Goal: Task Accomplishment & Management: Complete application form

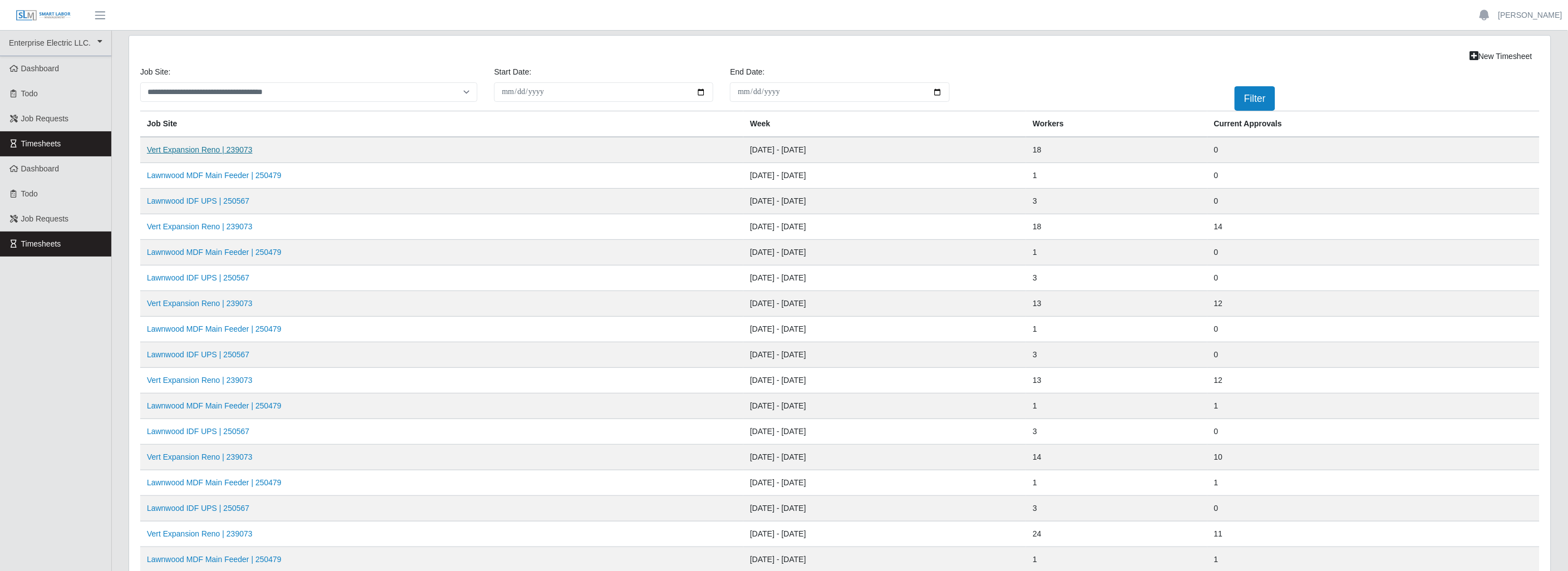
click at [236, 150] on link "Vert Expansion Reno | 239073" at bounding box center [200, 149] width 106 height 9
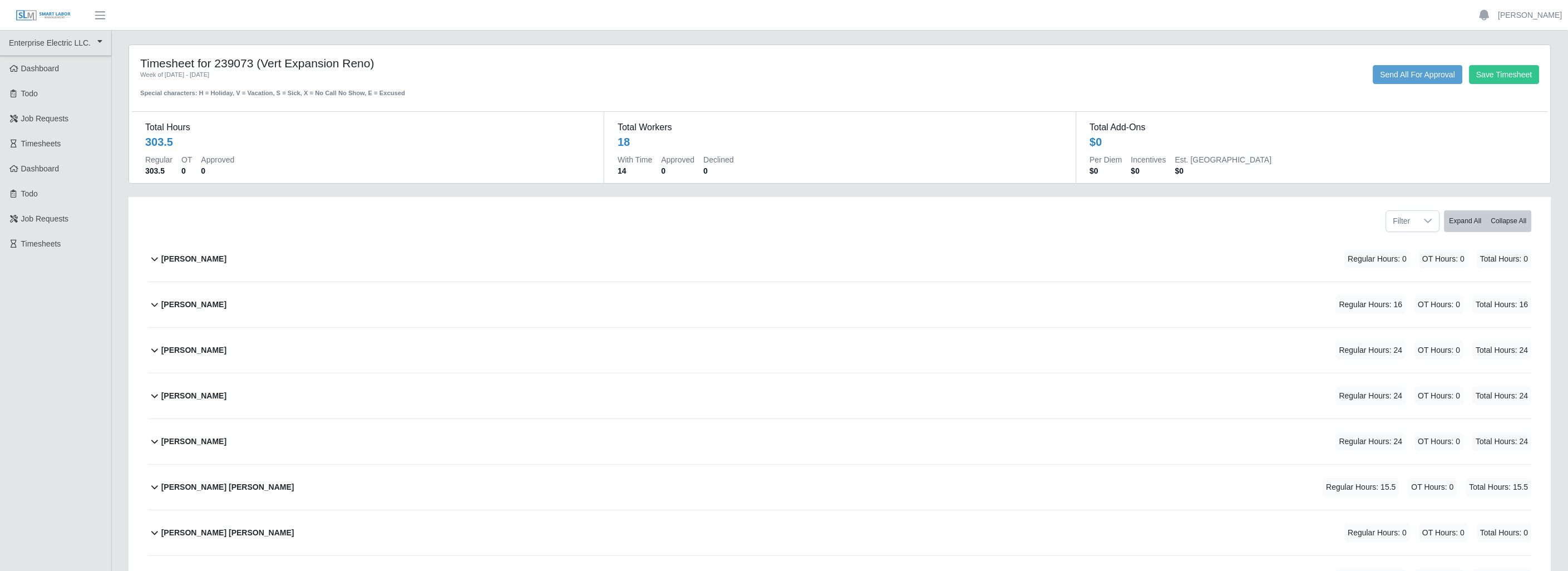
click at [154, 302] on icon at bounding box center [155, 304] width 13 height 13
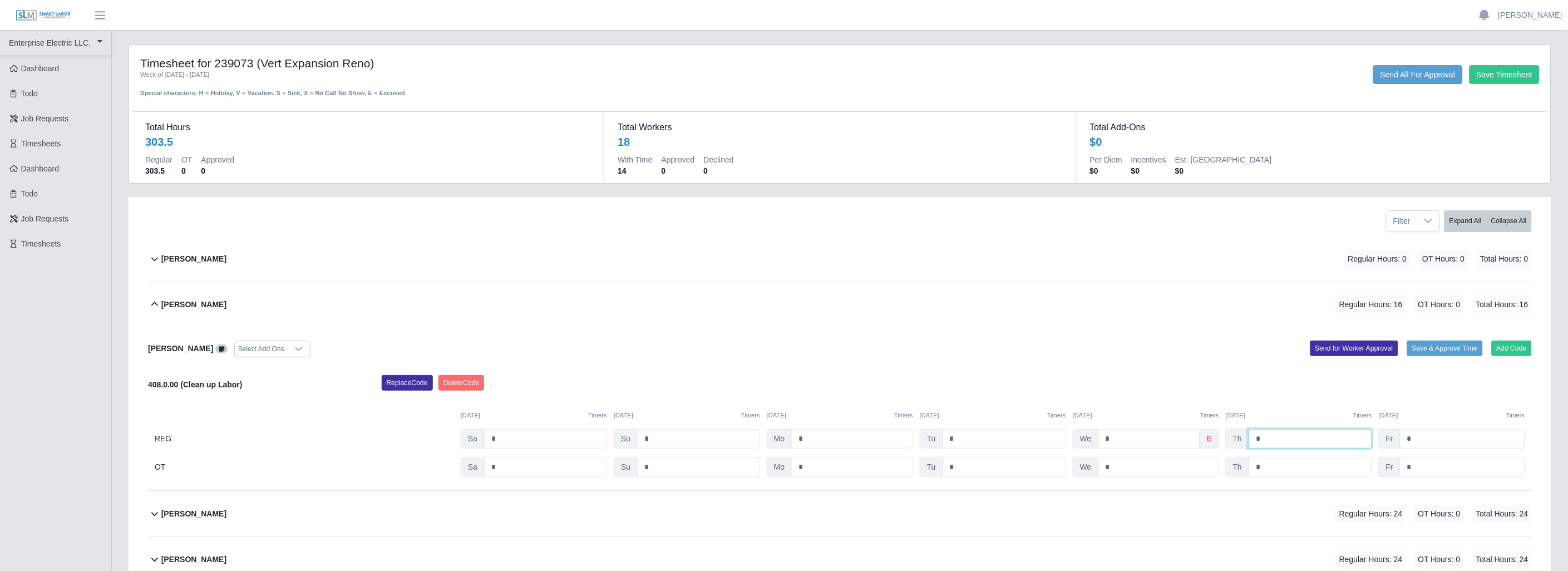
click at [1288, 438] on input "*" at bounding box center [1310, 438] width 124 height 19
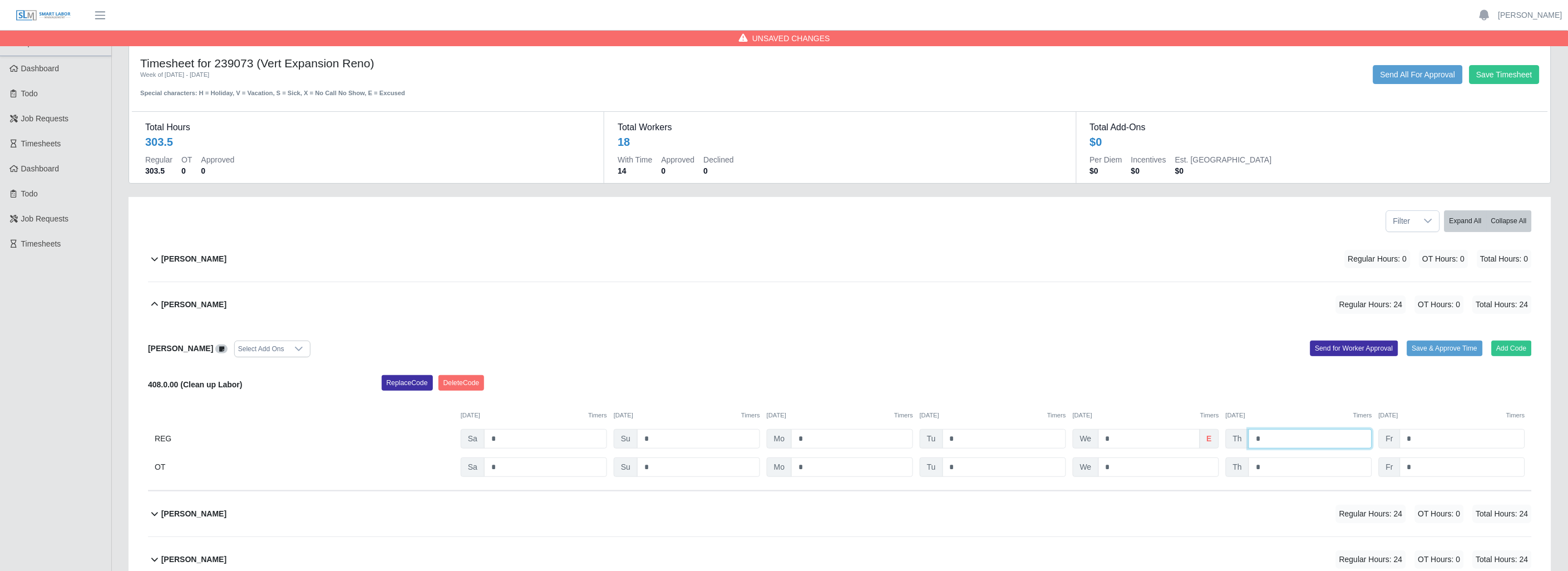
type input "*"
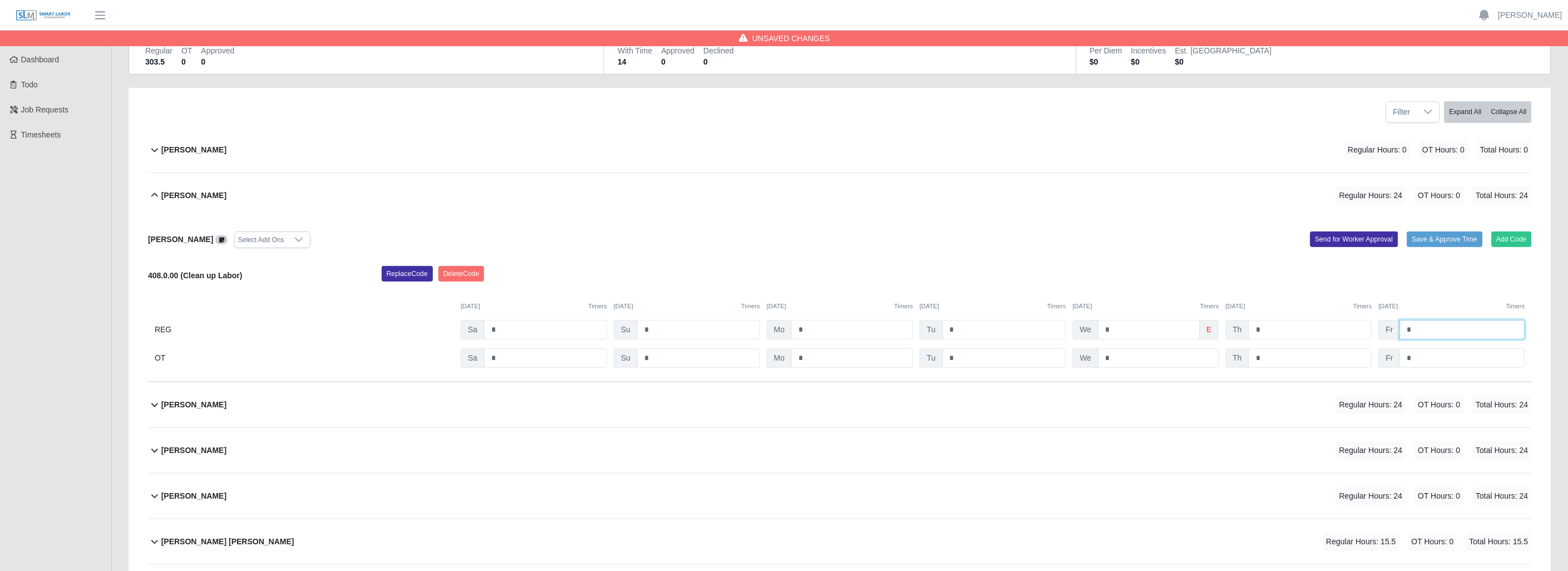
scroll to position [124, 0]
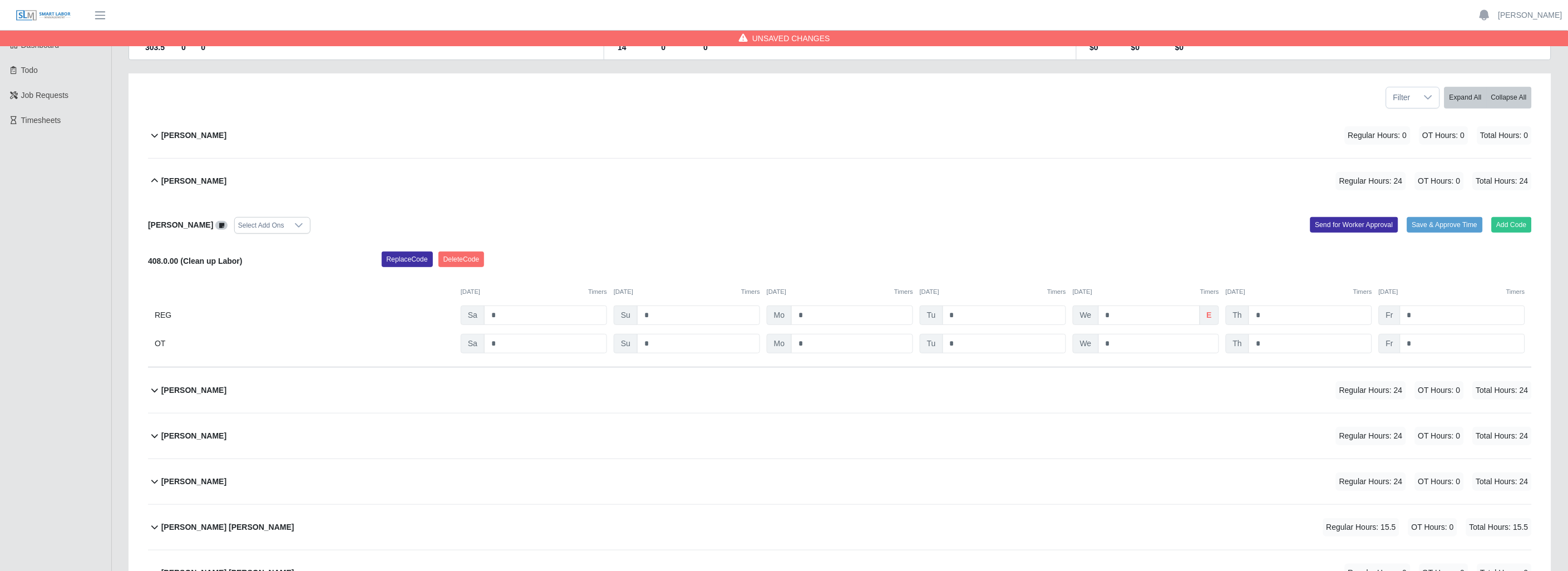
click at [156, 392] on icon at bounding box center [155, 391] width 7 height 4
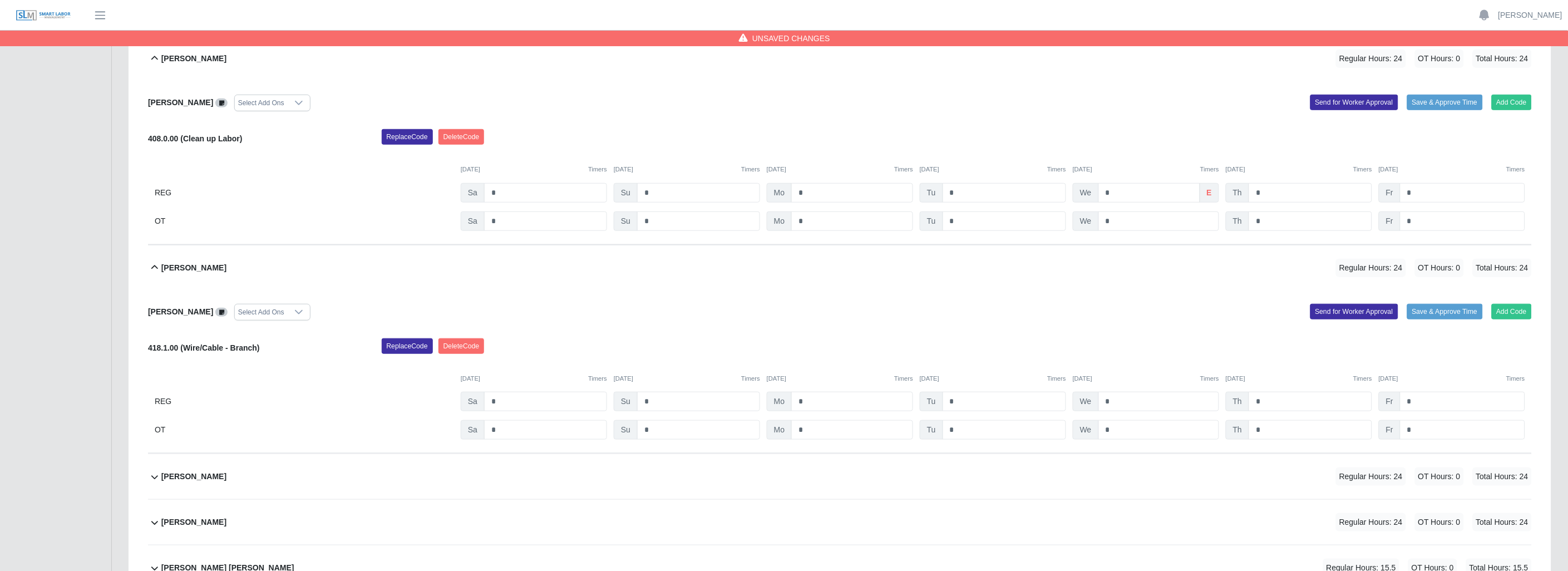
scroll to position [247, 0]
click at [1284, 398] on input "*" at bounding box center [1310, 400] width 124 height 19
type input "*"
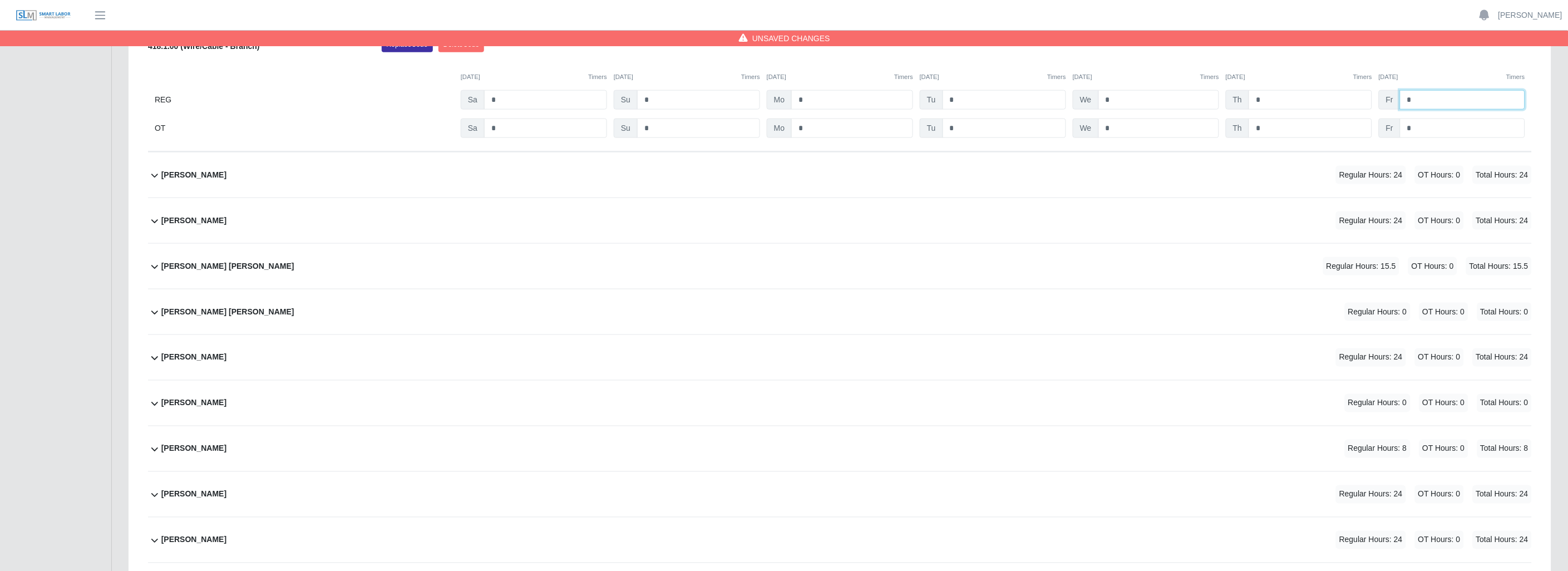
scroll to position [556, 0]
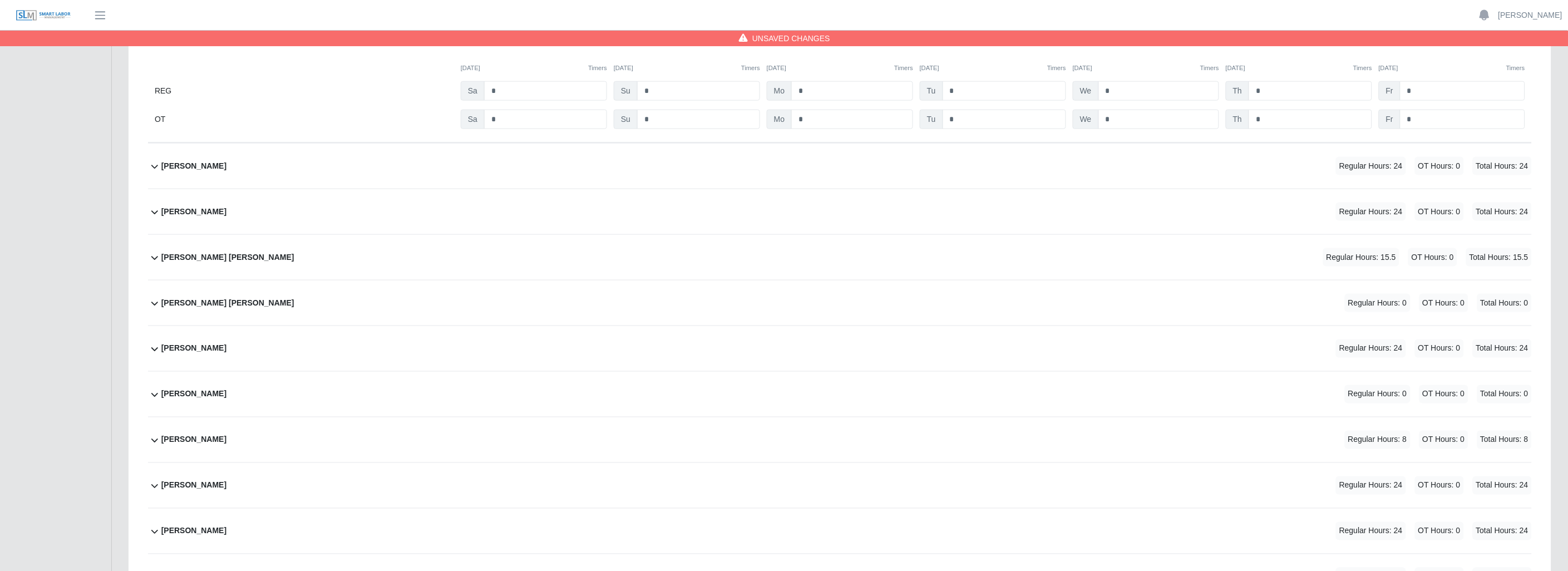
click at [154, 164] on icon at bounding box center [155, 166] width 13 height 13
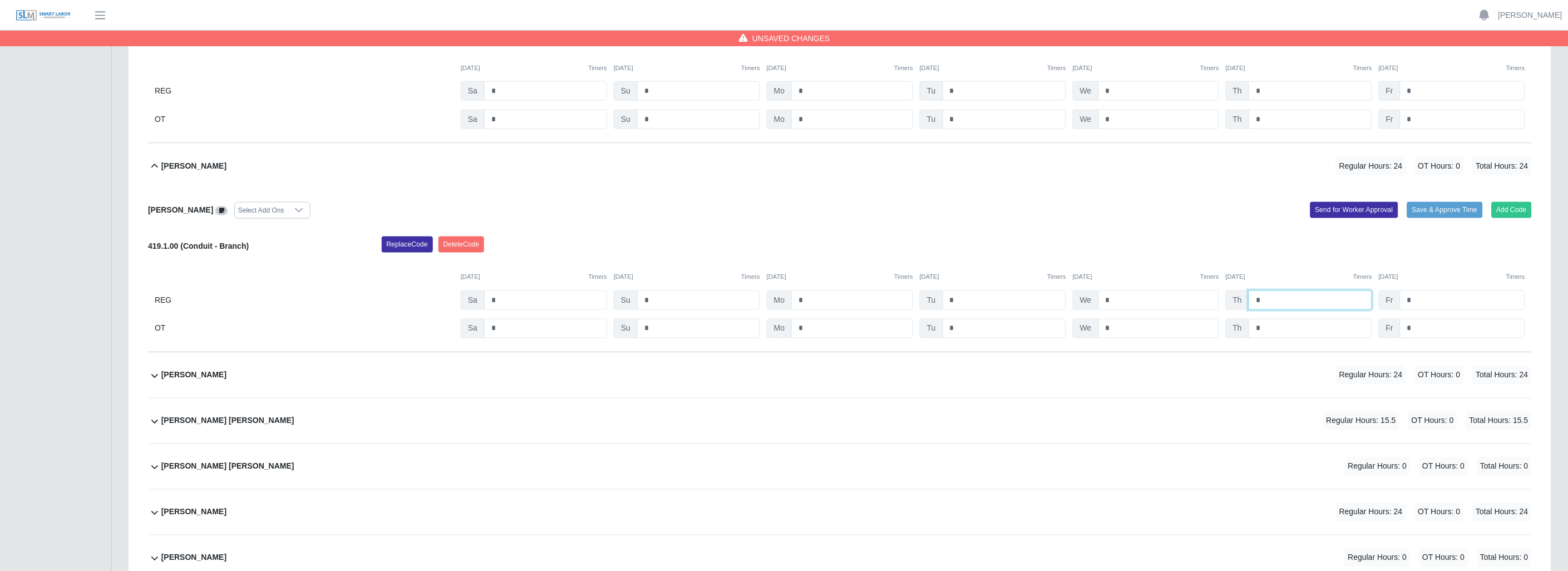
click at [1286, 304] on input "*" at bounding box center [1310, 300] width 124 height 19
type input "*"
click at [157, 374] on icon at bounding box center [155, 375] width 13 height 13
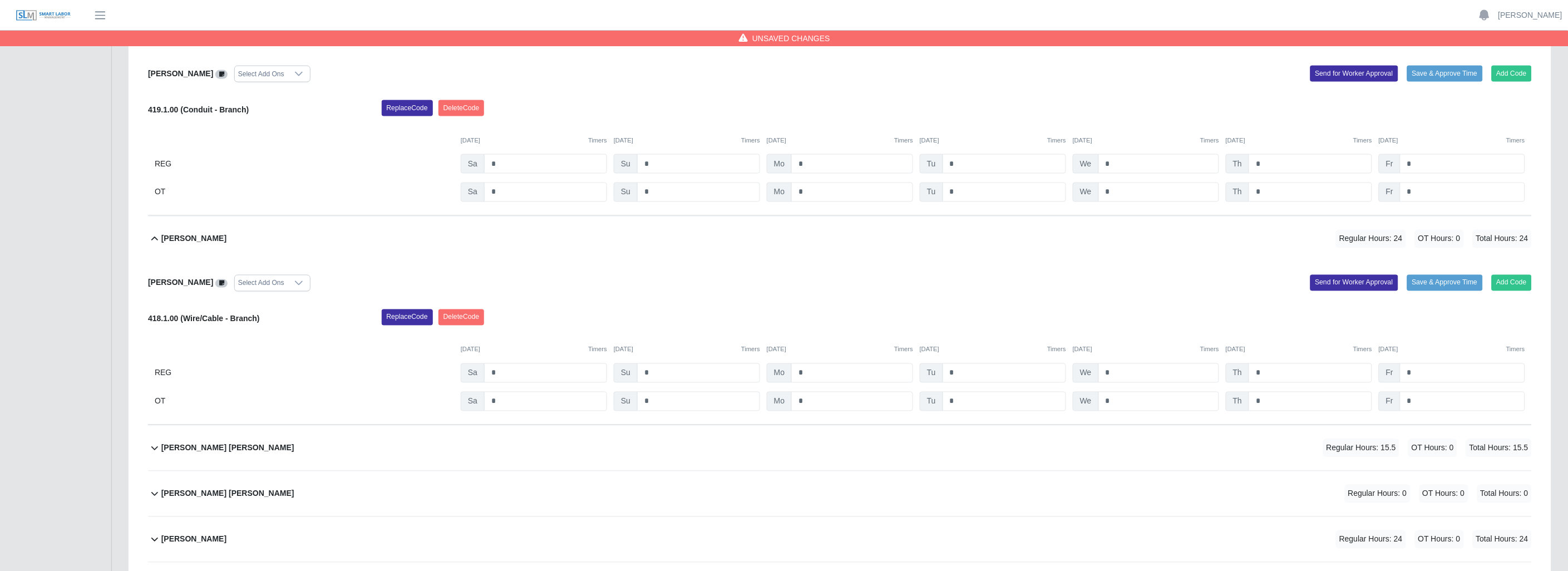
scroll to position [742, 0]
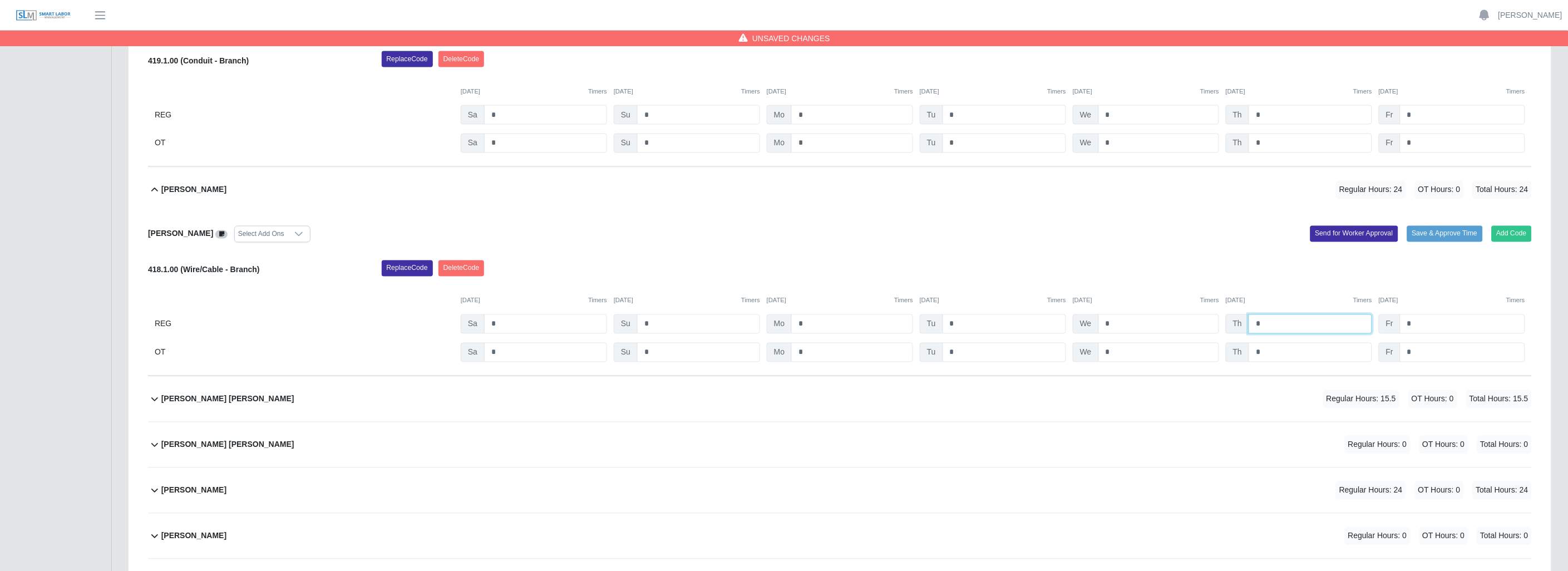
click at [1288, 329] on input "*" at bounding box center [1310, 324] width 124 height 19
type input "*"
click at [152, 399] on icon at bounding box center [155, 399] width 13 height 13
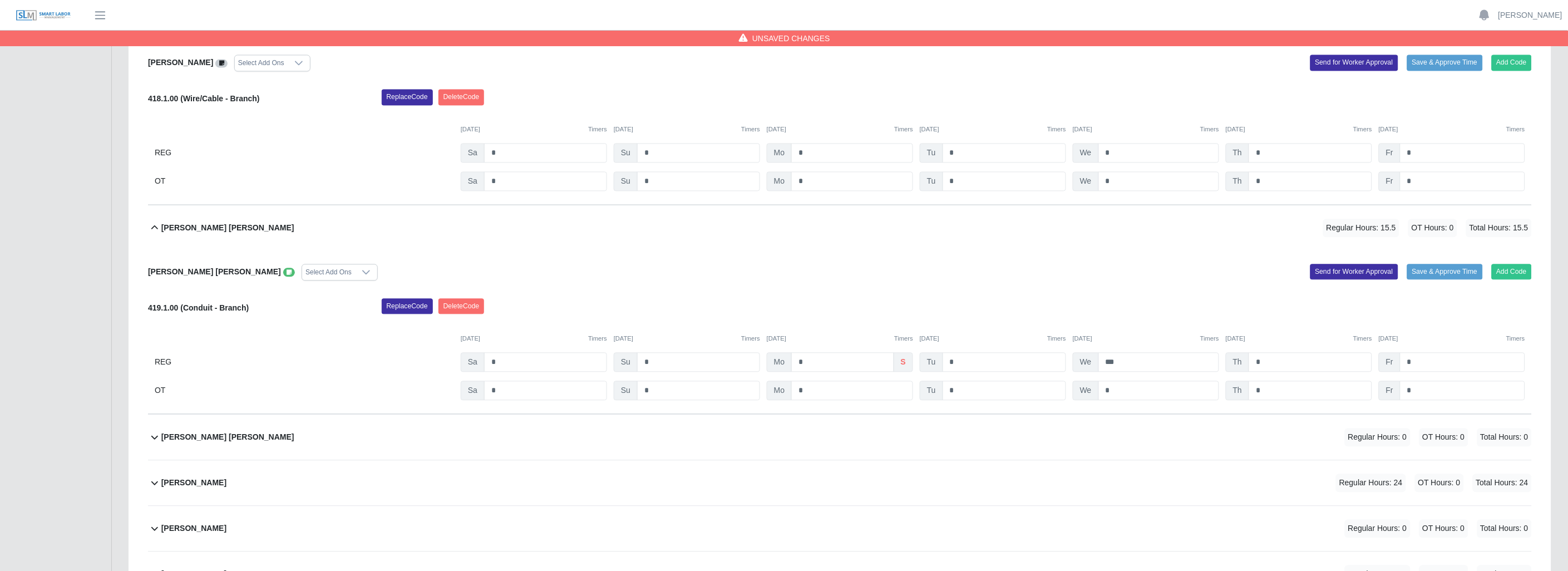
scroll to position [927, 0]
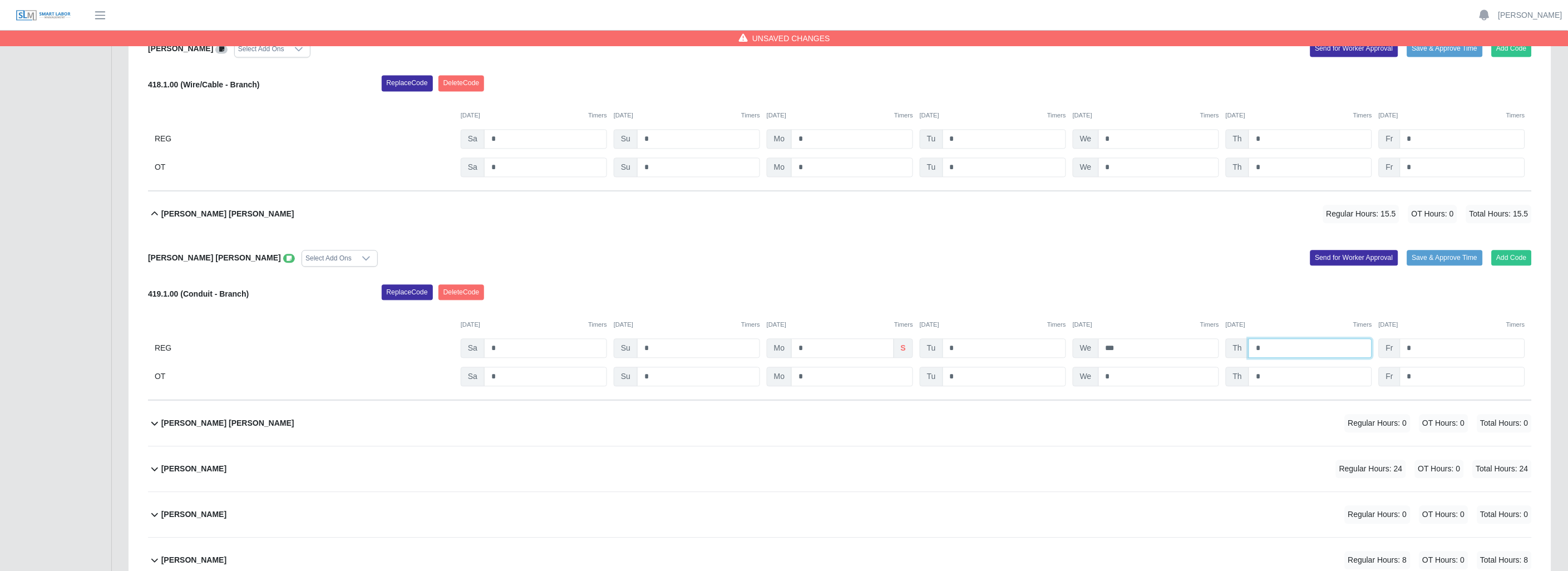
click at [1270, 348] on input "*" at bounding box center [1310, 347] width 124 height 19
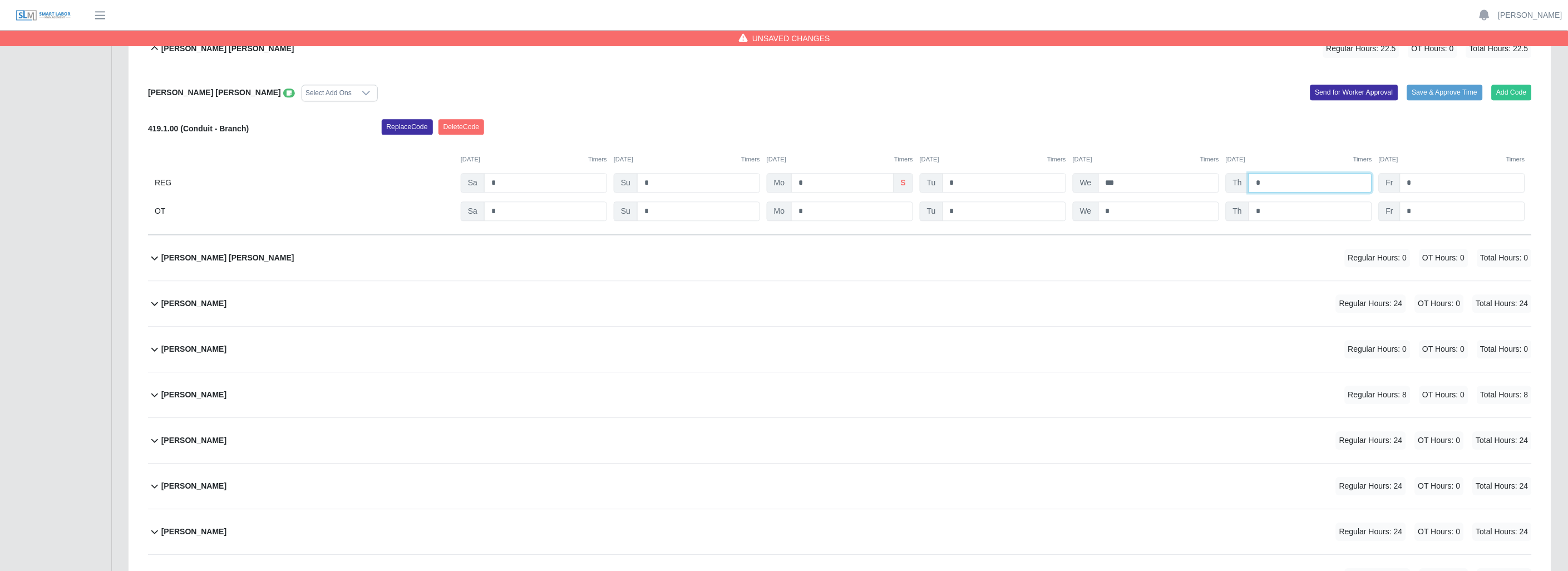
scroll to position [1112, 0]
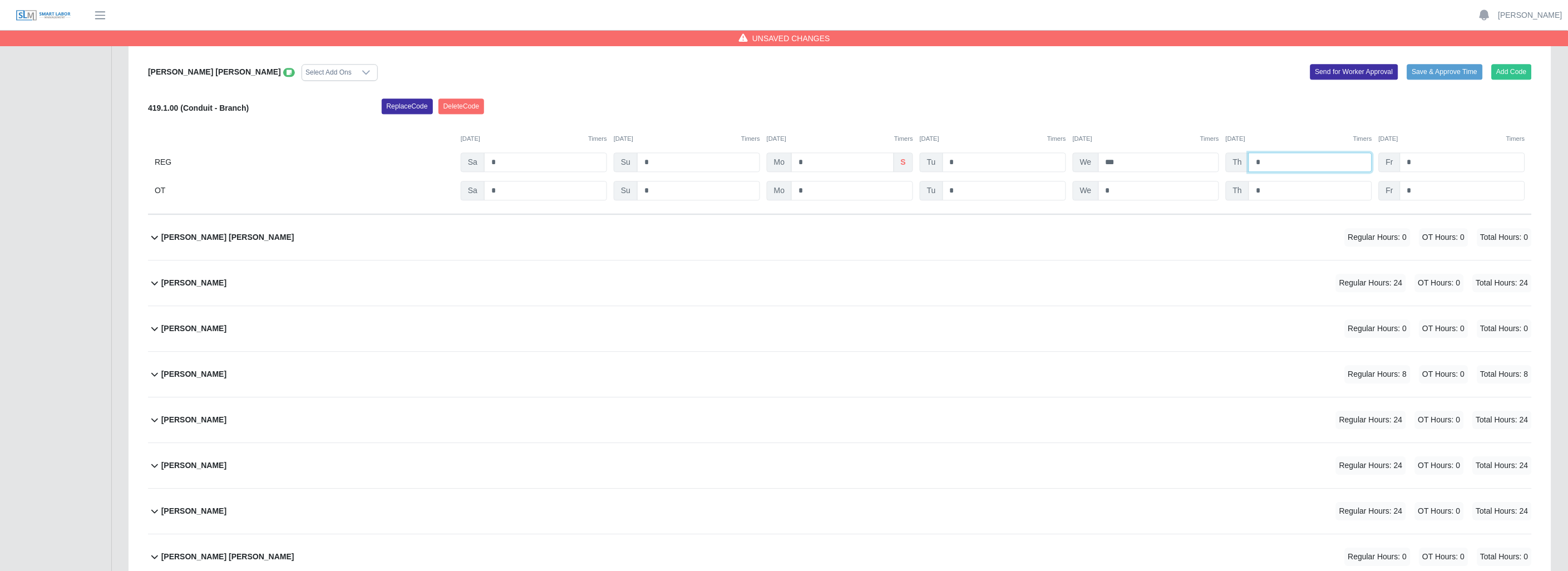
type input "*"
click at [156, 287] on icon at bounding box center [155, 282] width 13 height 13
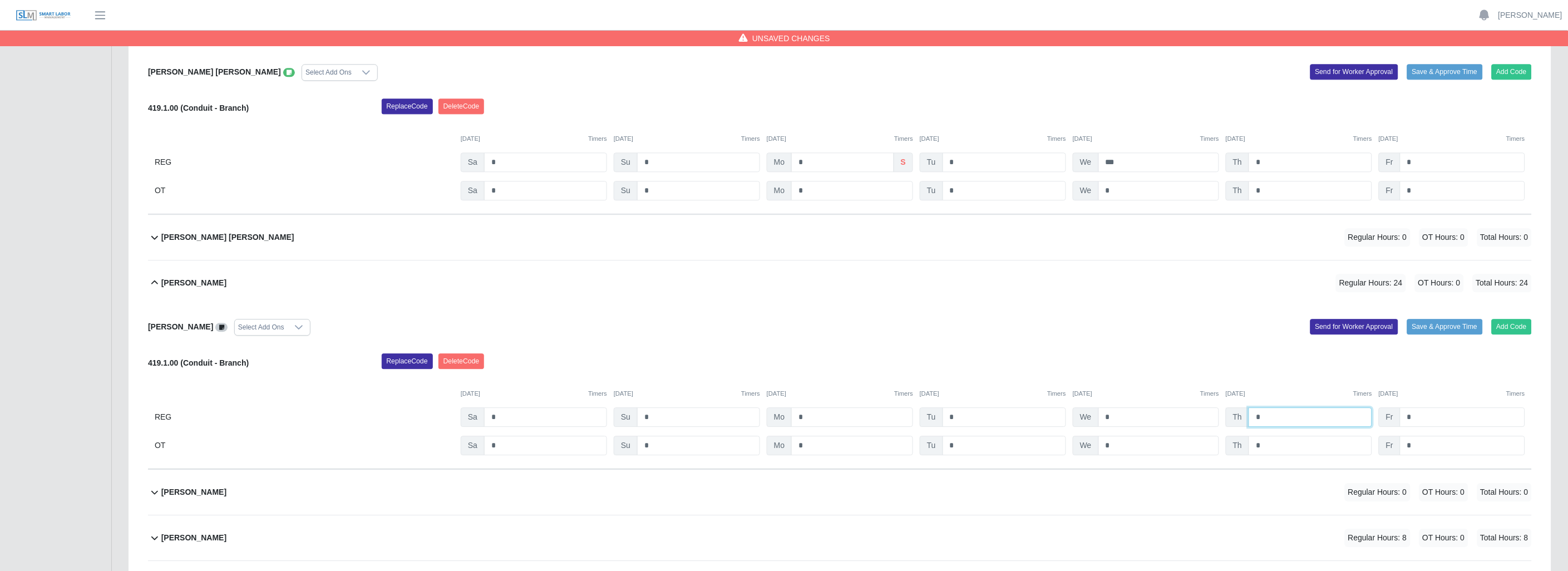
click at [1278, 421] on input "*" at bounding box center [1310, 416] width 124 height 19
type input "*"
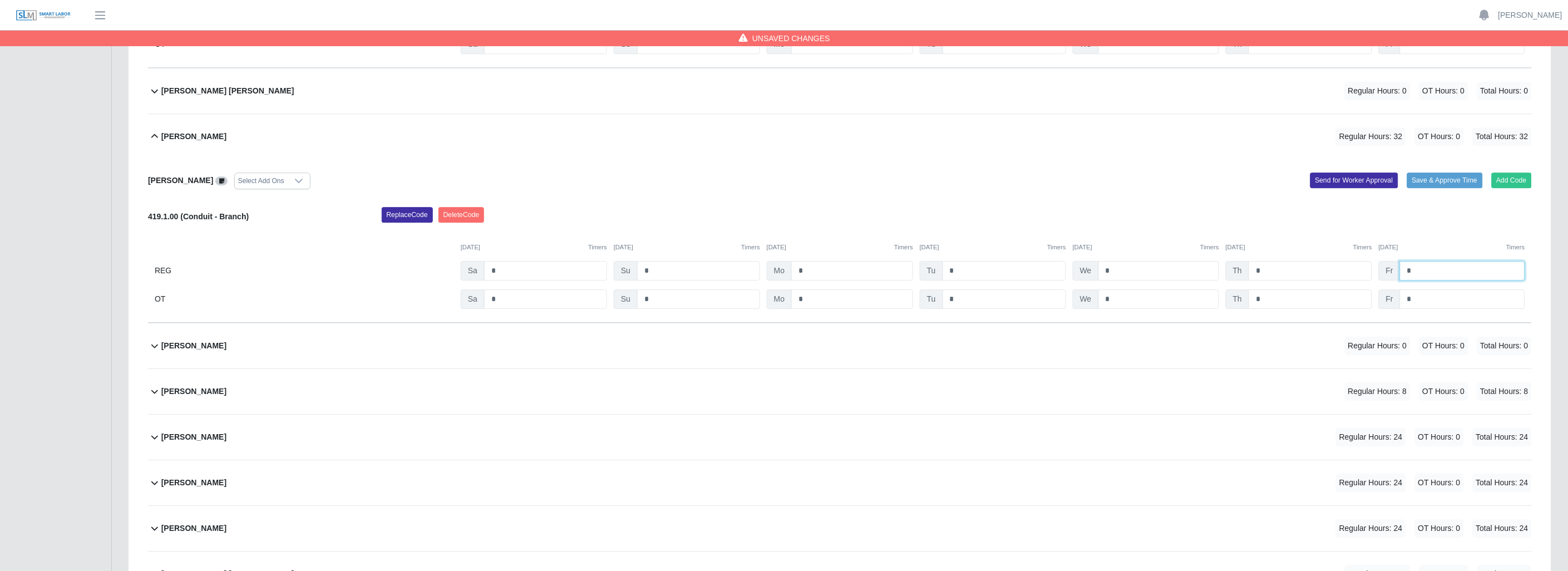
scroll to position [1298, 0]
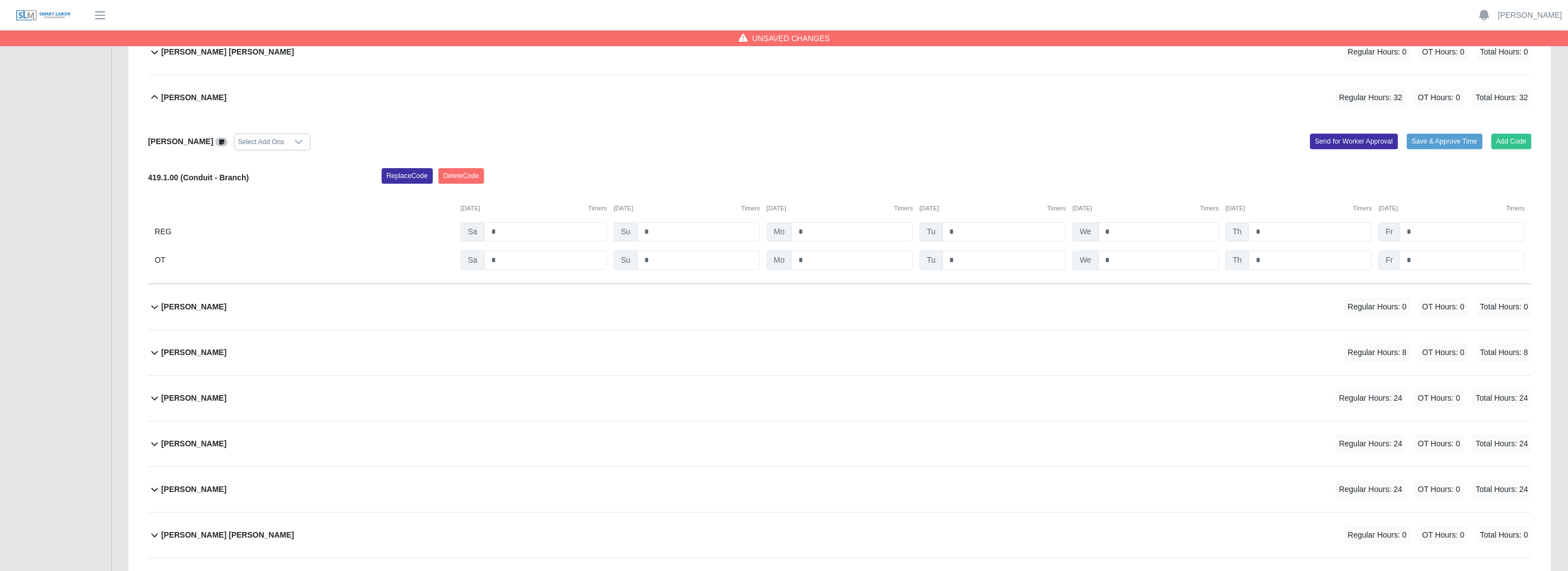
click at [158, 395] on icon at bounding box center [155, 398] width 13 height 13
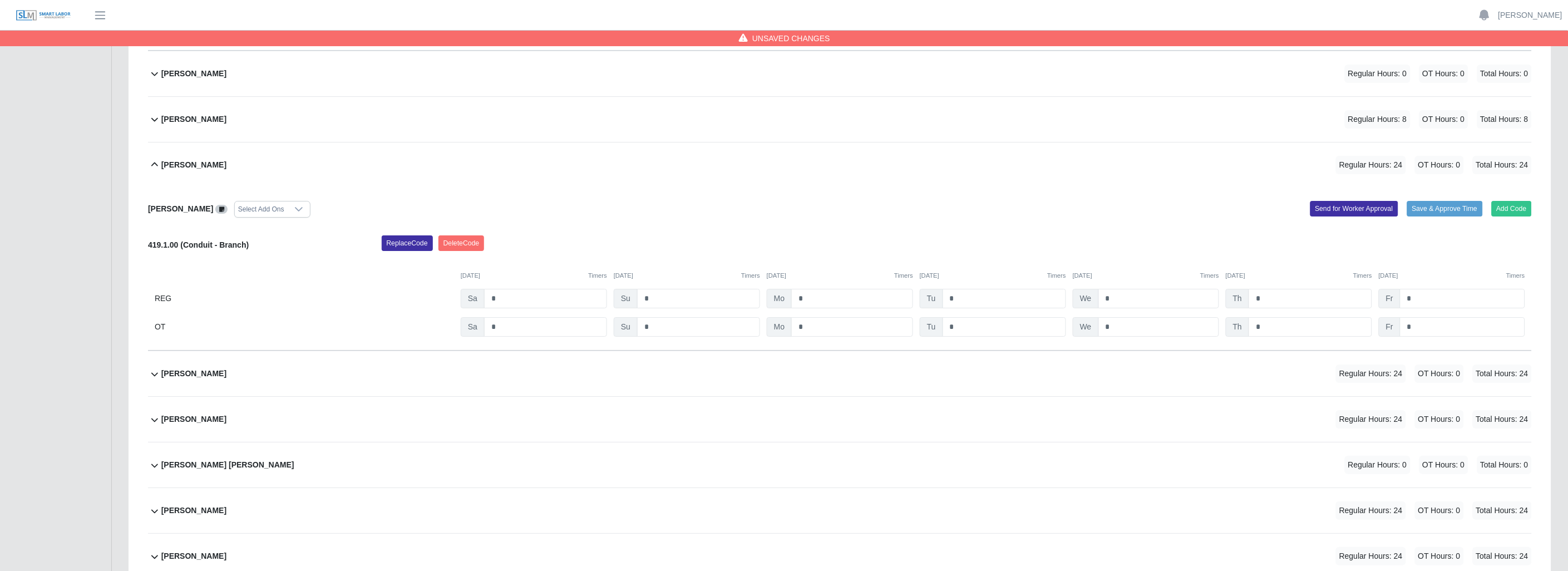
scroll to position [1545, 0]
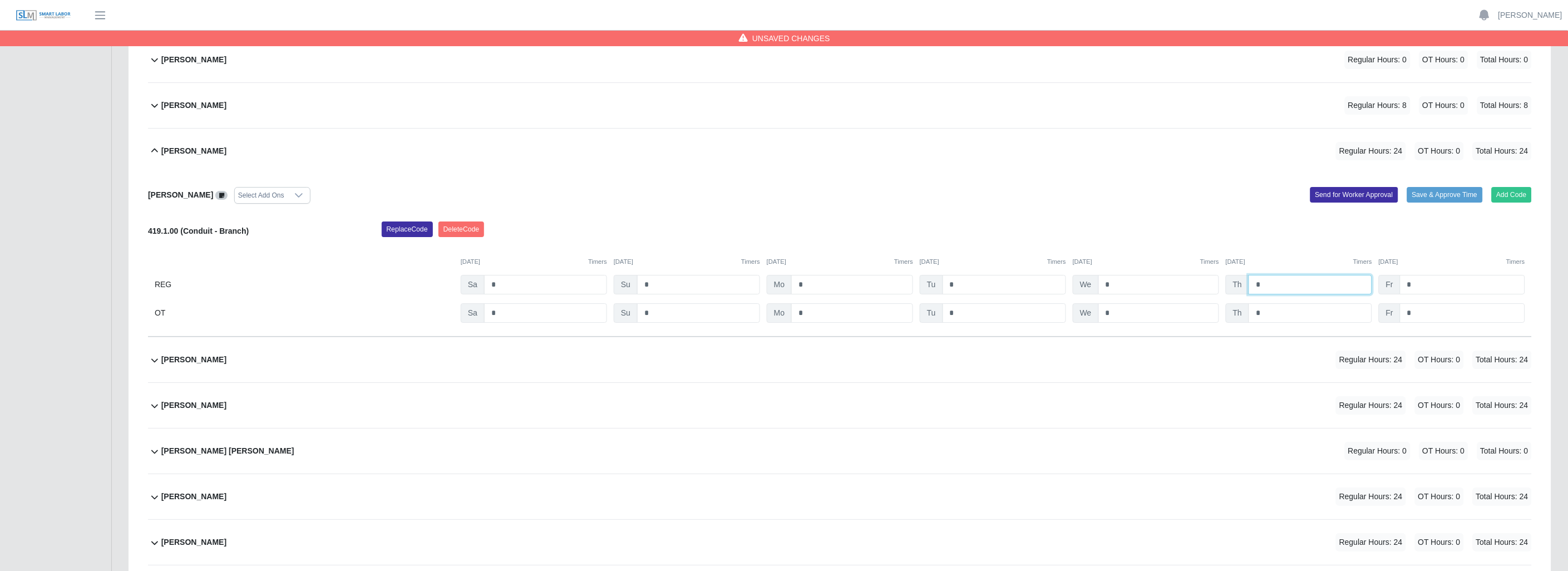
click at [1284, 284] on input "*" at bounding box center [1310, 284] width 124 height 19
type input "*"
drag, startPoint x: 154, startPoint y: 366, endPoint x: 162, endPoint y: 366, distance: 8.0
click at [156, 366] on icon at bounding box center [155, 360] width 13 height 13
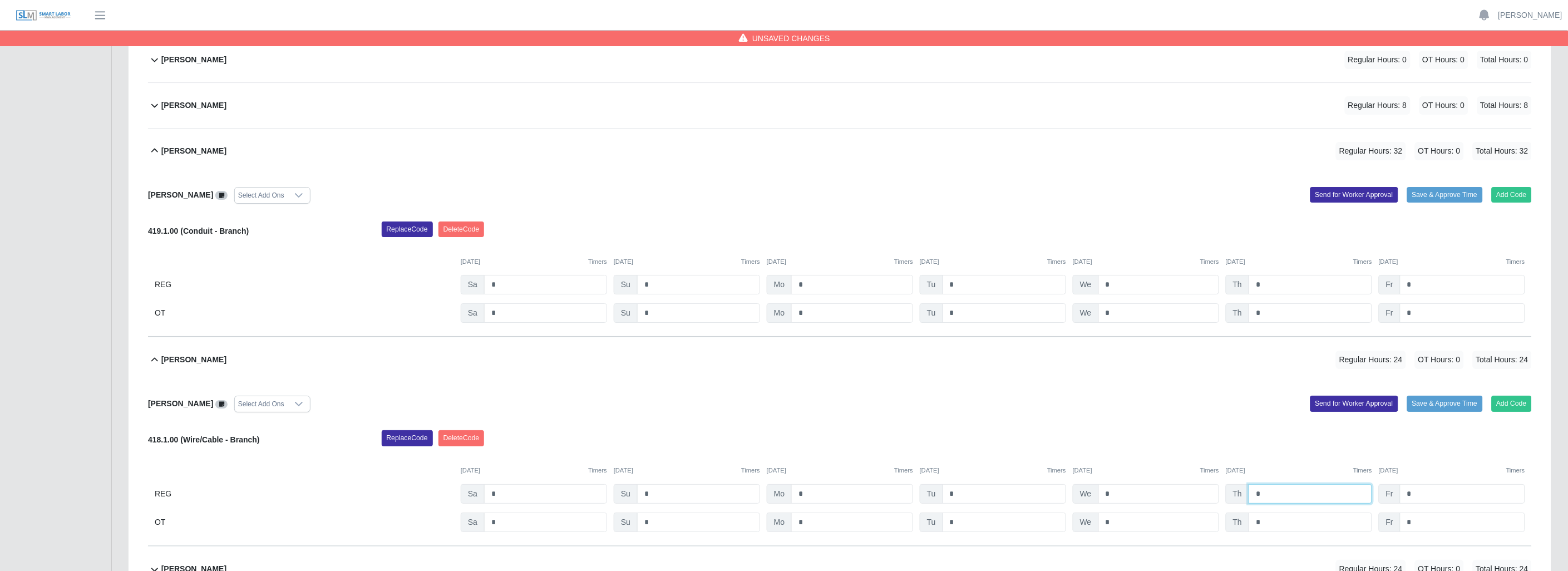
click at [1272, 496] on input "*" at bounding box center [1310, 493] width 124 height 19
type input "*"
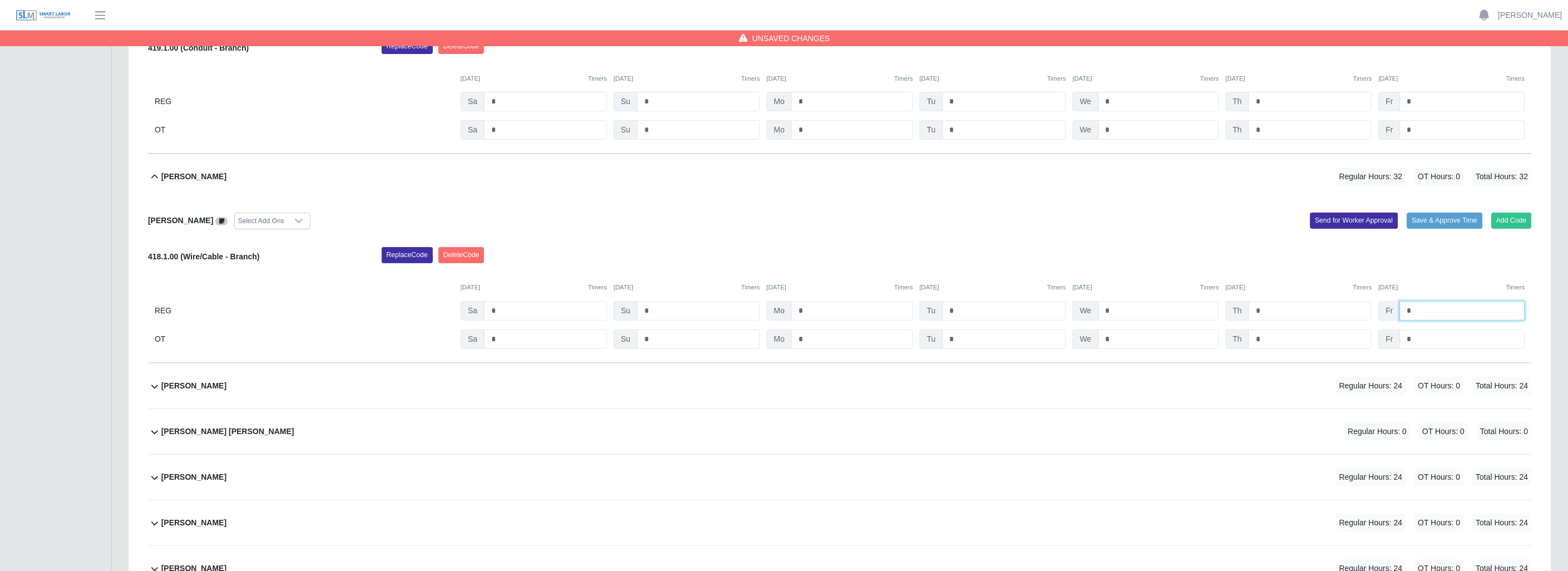
scroll to position [1731, 0]
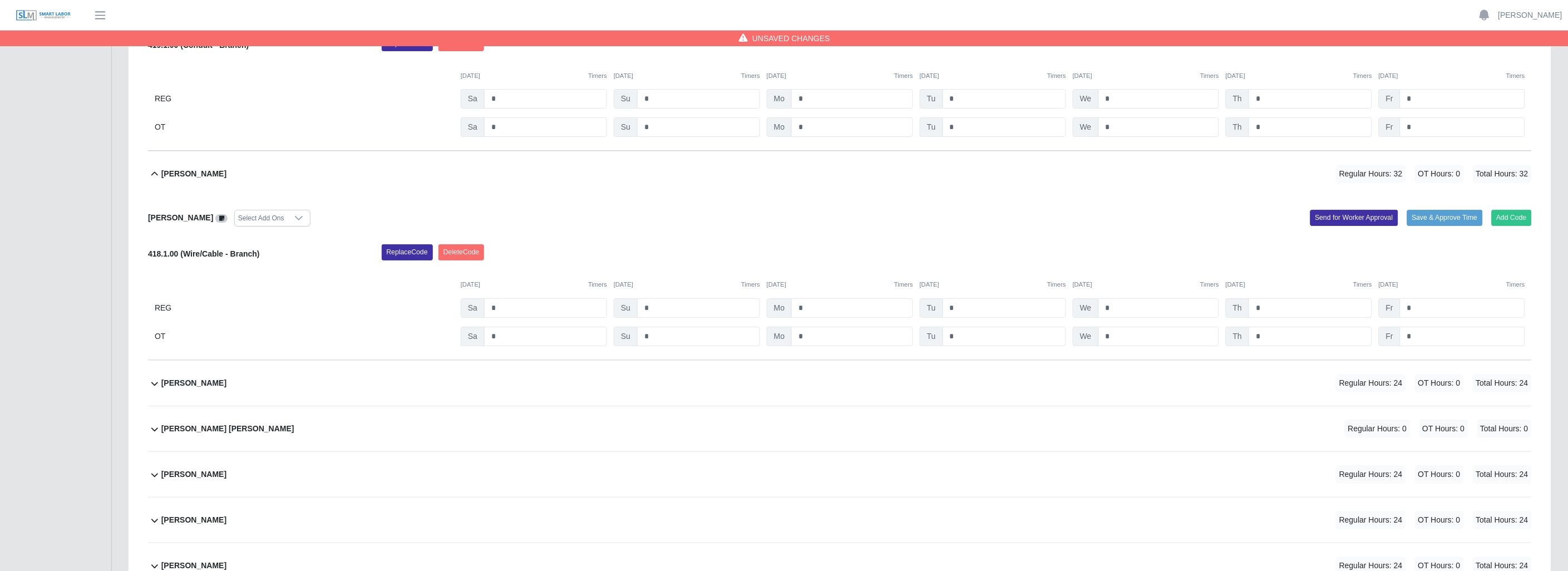
click at [153, 381] on icon at bounding box center [155, 383] width 13 height 13
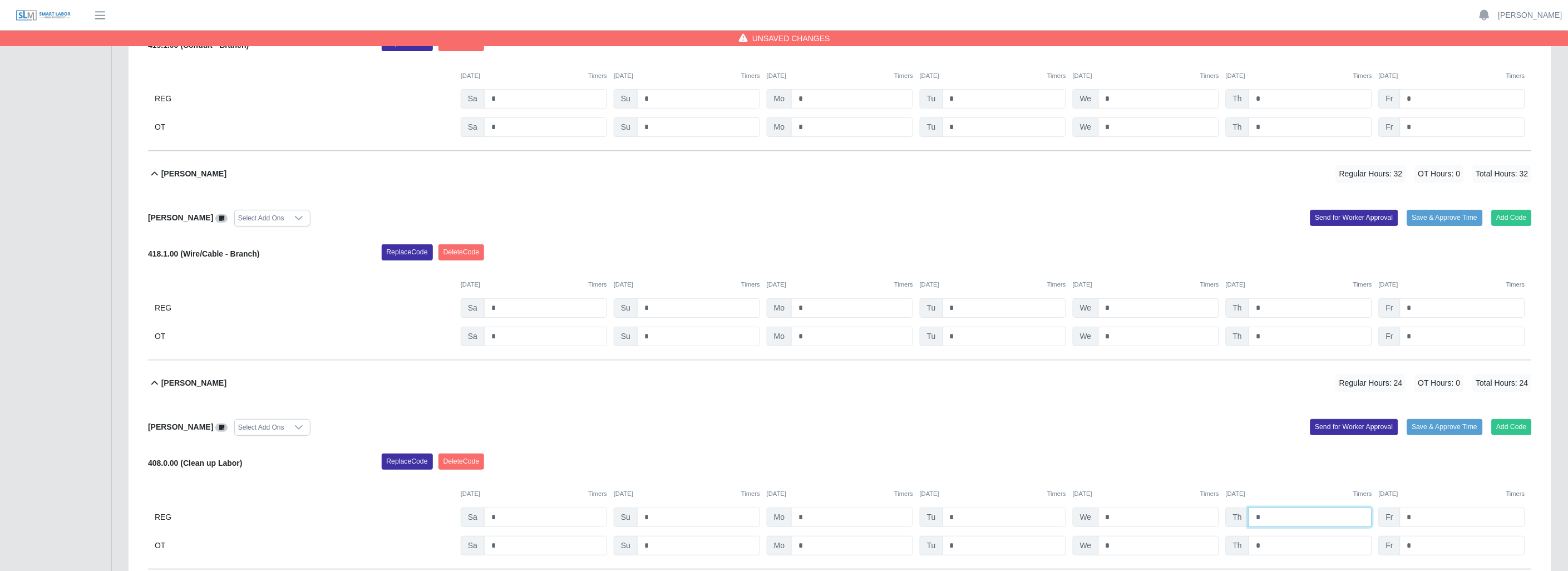
click at [1271, 520] on input "*" at bounding box center [1310, 517] width 124 height 19
type input "*"
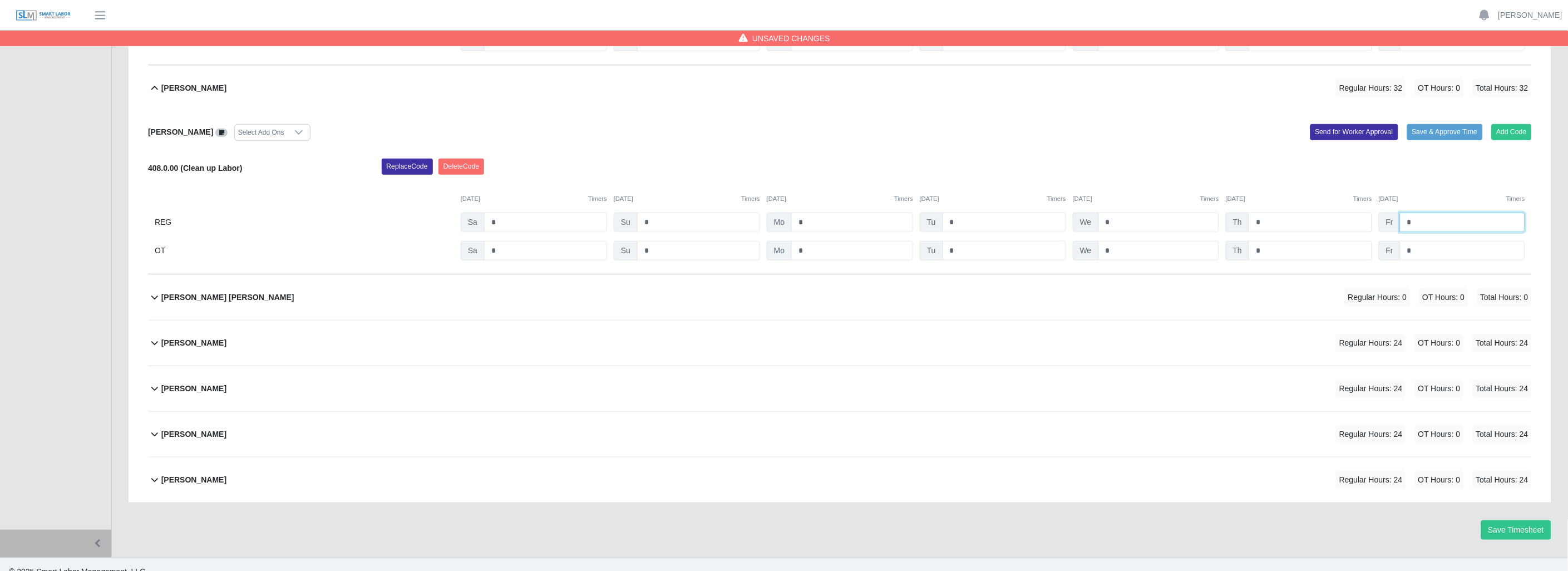
scroll to position [2044, 0]
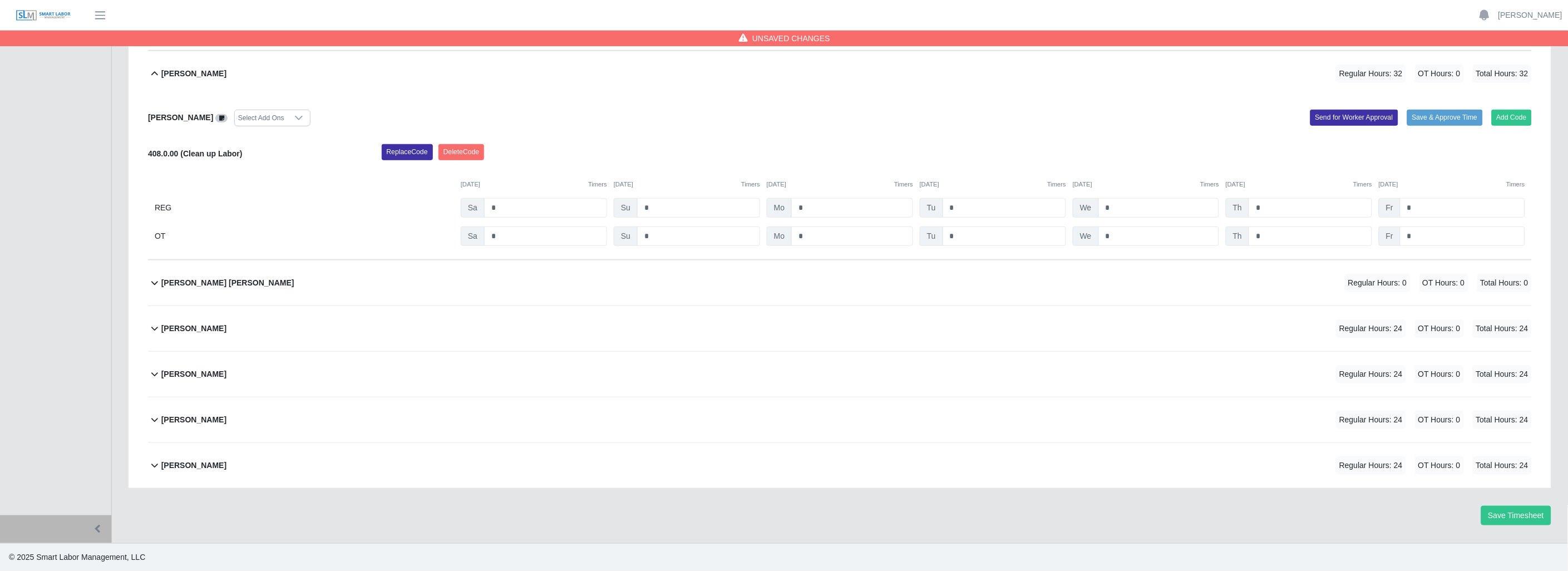
click at [155, 327] on icon at bounding box center [155, 328] width 13 height 13
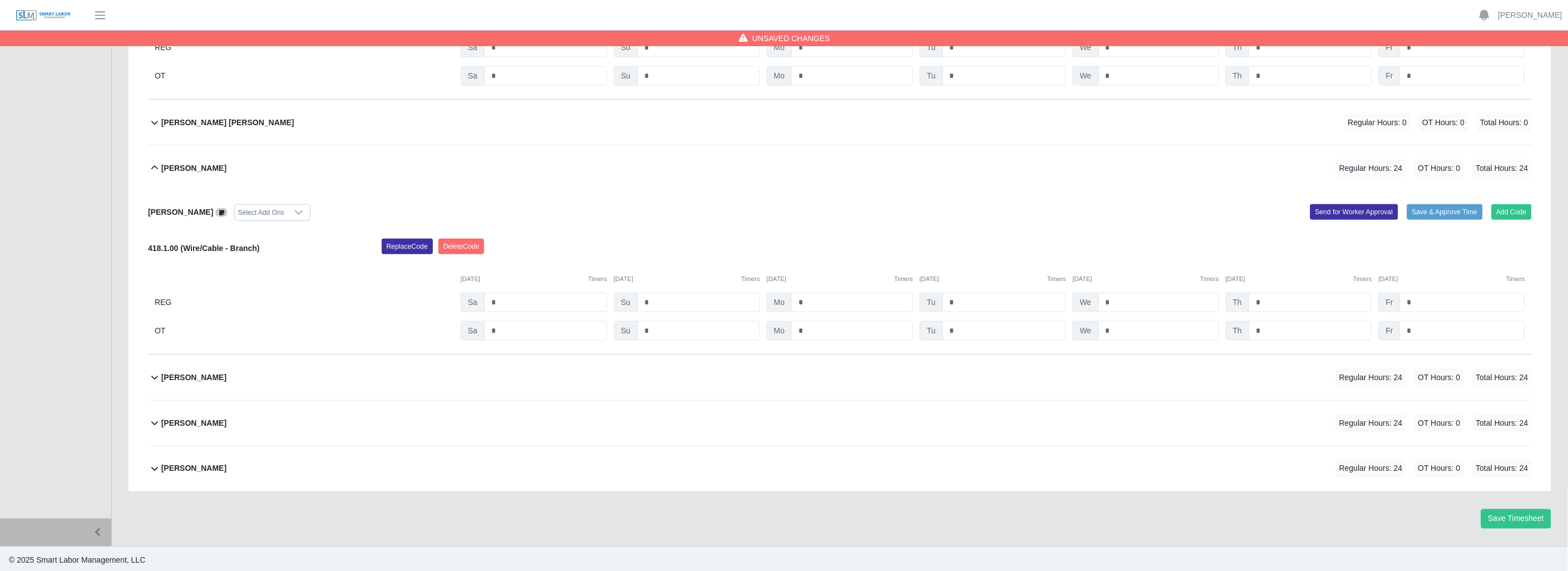
scroll to position [2207, 0]
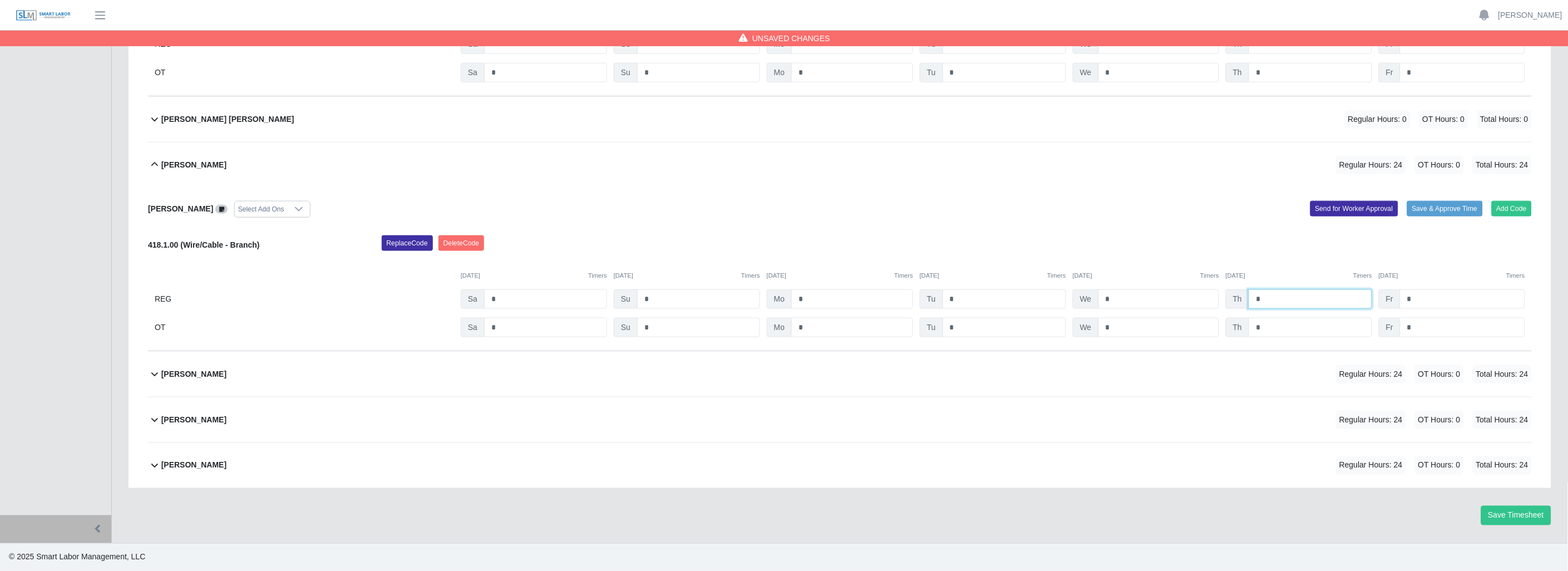
click at [1267, 299] on input "*" at bounding box center [1310, 298] width 124 height 19
type input "*"
click at [152, 374] on icon at bounding box center [155, 374] width 7 height 4
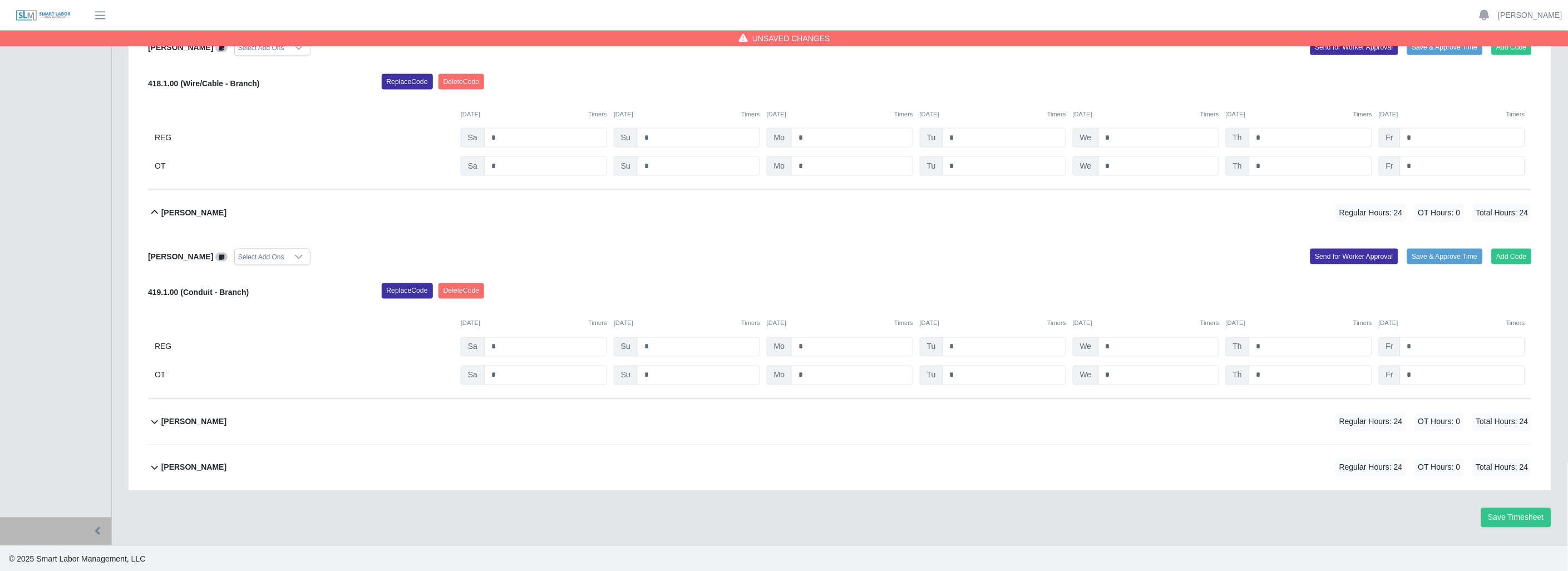
scroll to position [2372, 0]
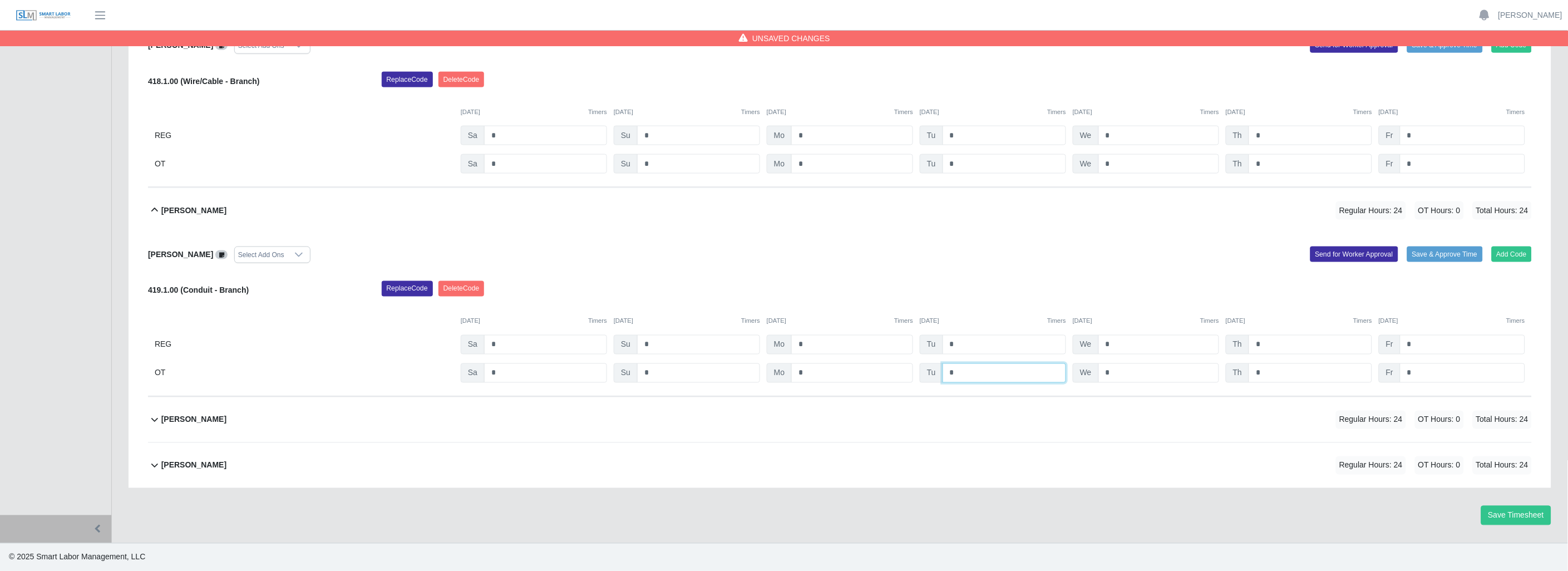
click at [963, 371] on input "*" at bounding box center [1004, 373] width 124 height 19
type input "*"
click at [1268, 339] on input "*" at bounding box center [1310, 344] width 124 height 19
type input "*"
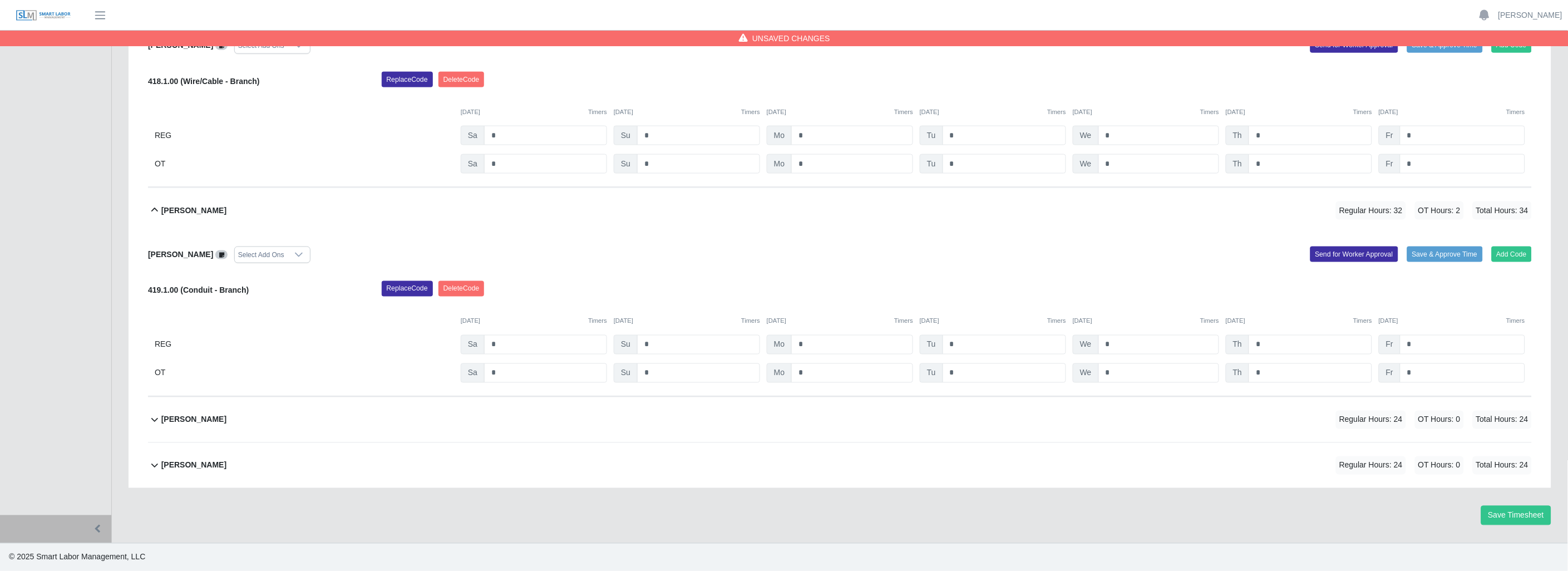
click at [154, 416] on icon at bounding box center [155, 419] width 13 height 13
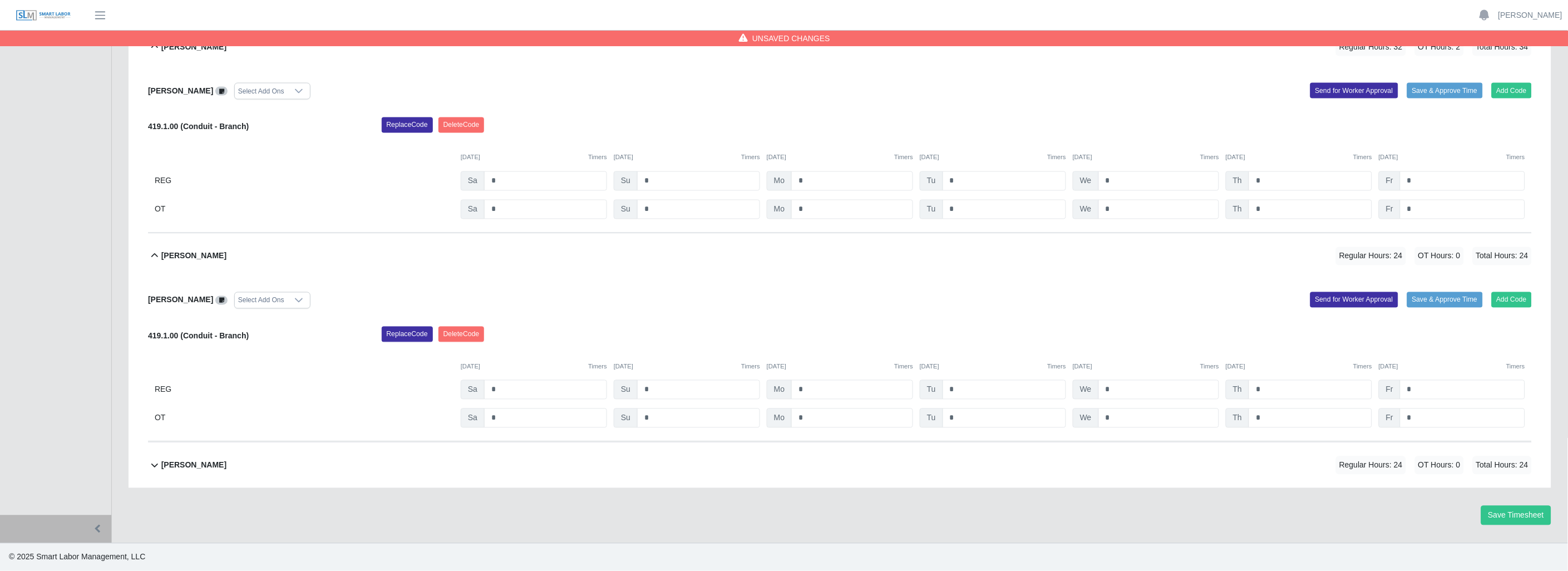
scroll to position [2535, 0]
click at [1319, 395] on input "*" at bounding box center [1310, 390] width 124 height 19
type input "*"
click at [152, 465] on icon at bounding box center [155, 465] width 7 height 4
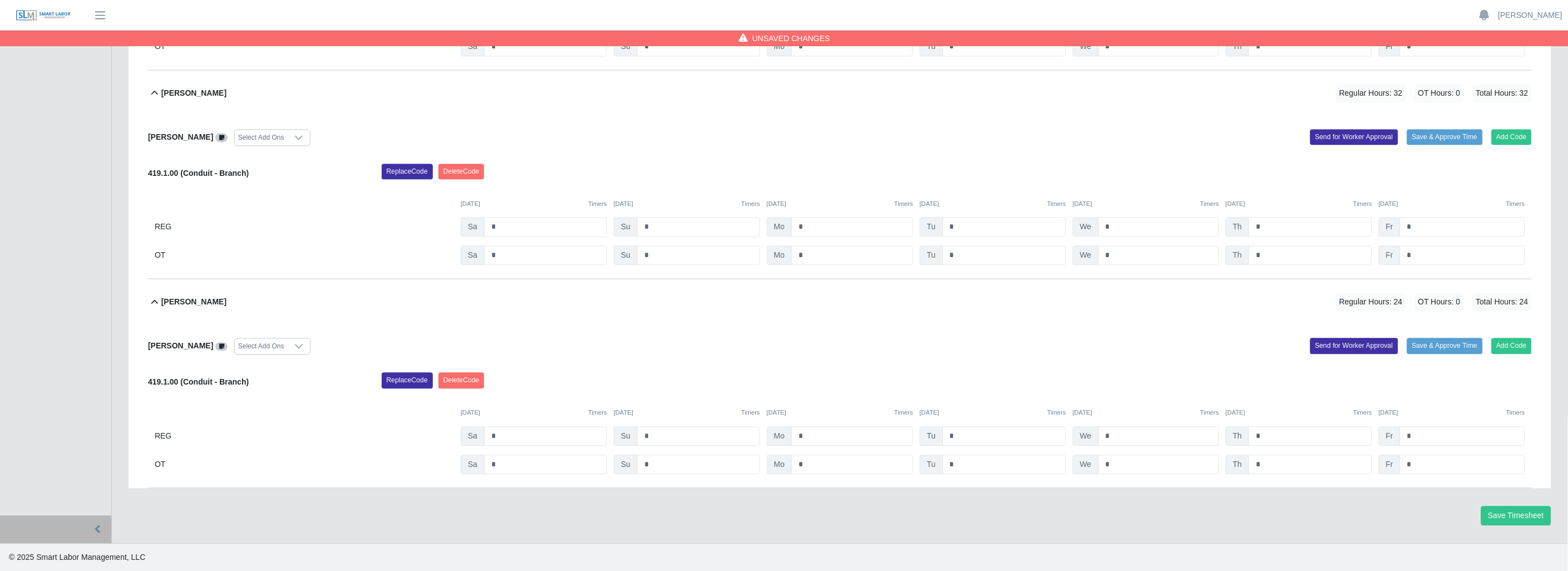
scroll to position [2699, 0]
click at [1275, 440] on input "*" at bounding box center [1310, 436] width 124 height 19
type input "*"
click at [1511, 507] on button "Save Timesheet" at bounding box center [1517, 515] width 70 height 19
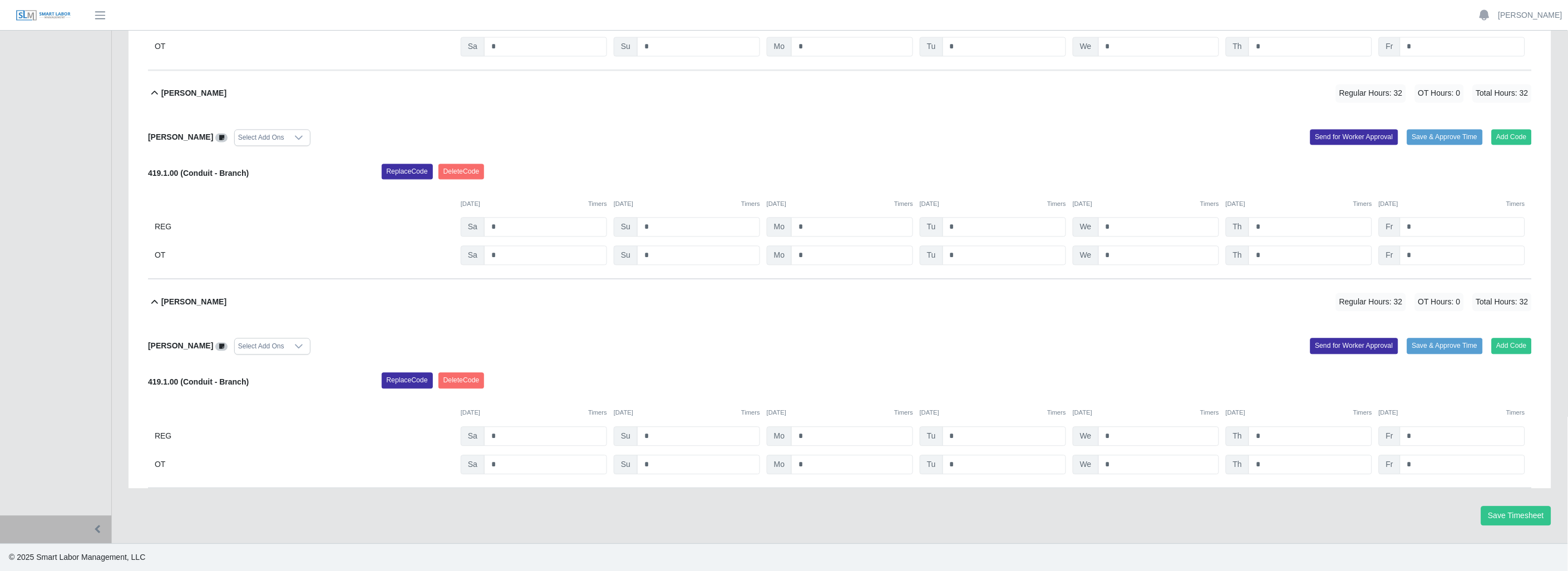
click at [151, 301] on icon at bounding box center [155, 301] width 13 height 13
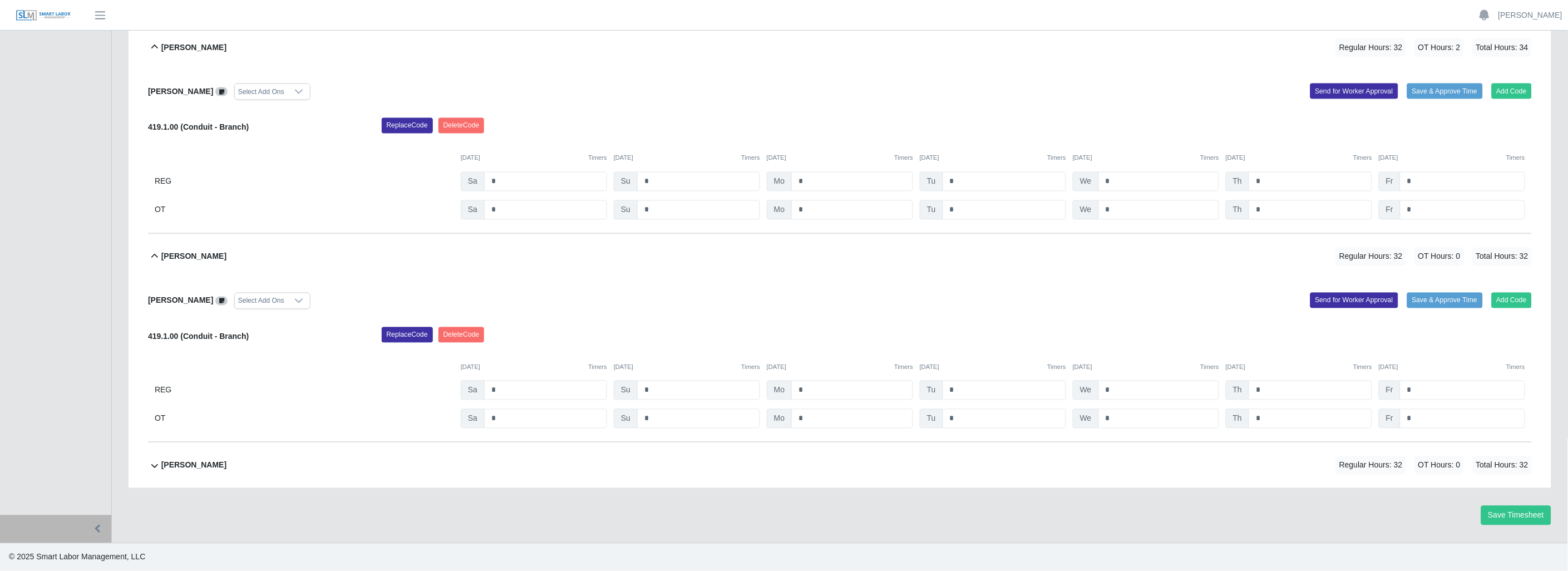
scroll to position [2535, 0]
click at [148, 258] on icon at bounding box center [155, 256] width 13 height 13
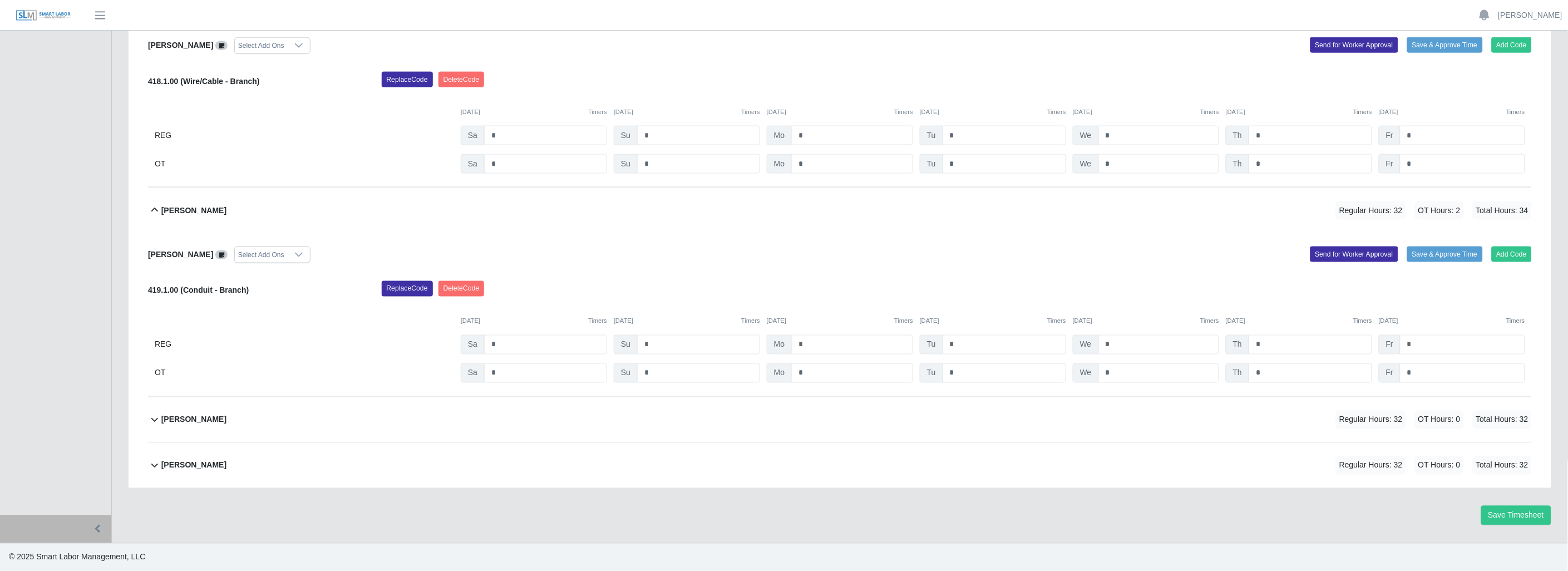
scroll to position [2372, 0]
click at [153, 211] on icon at bounding box center [155, 210] width 7 height 4
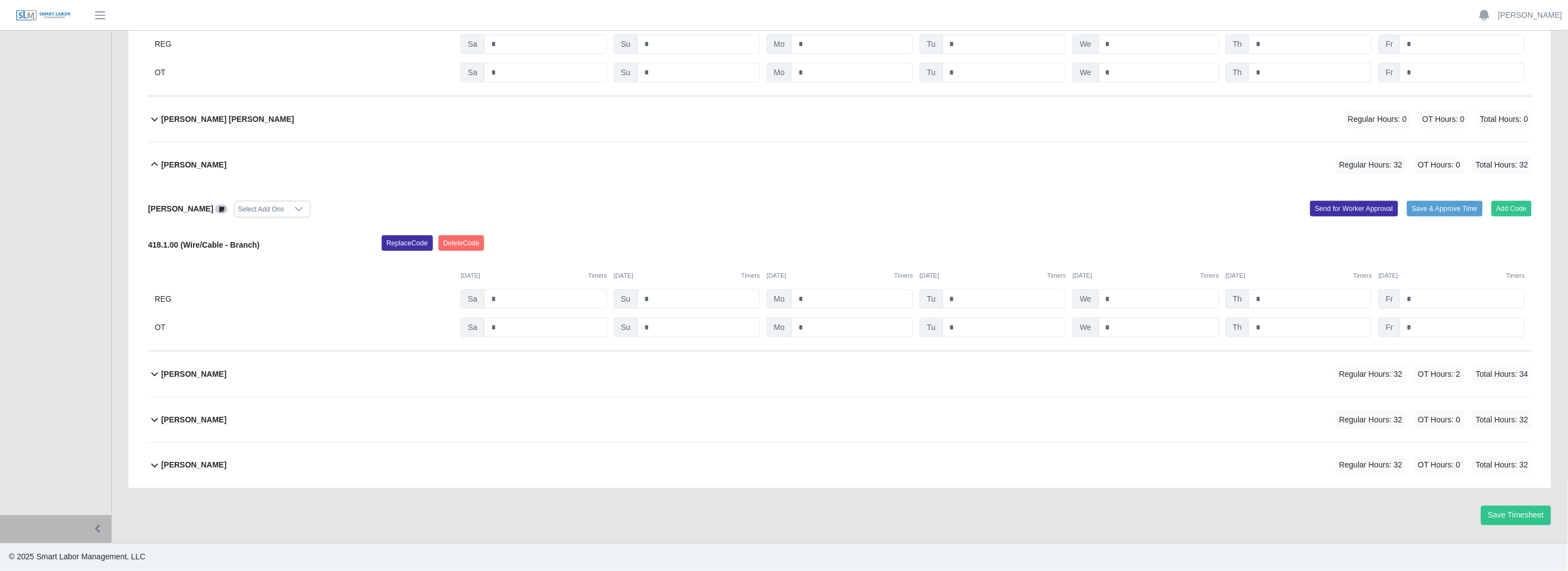
scroll to position [2207, 0]
click at [154, 160] on icon at bounding box center [155, 164] width 13 height 13
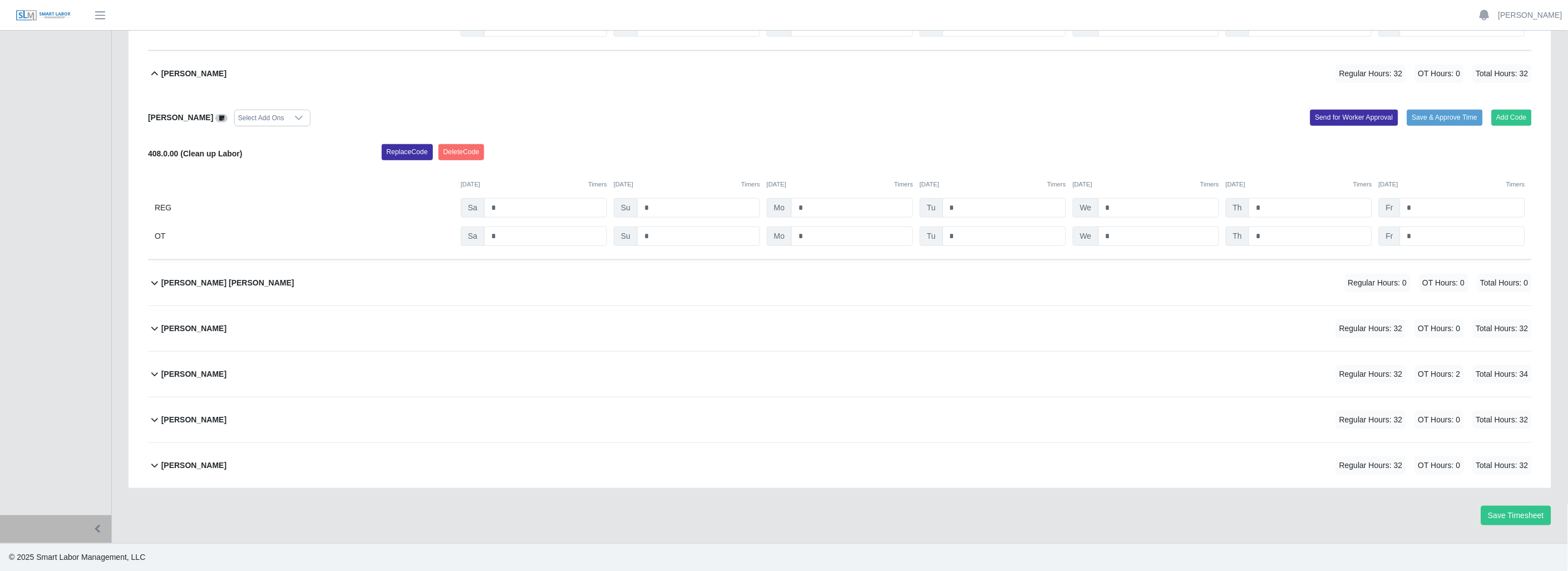
scroll to position [2044, 0]
click at [156, 74] on icon at bounding box center [155, 74] width 13 height 13
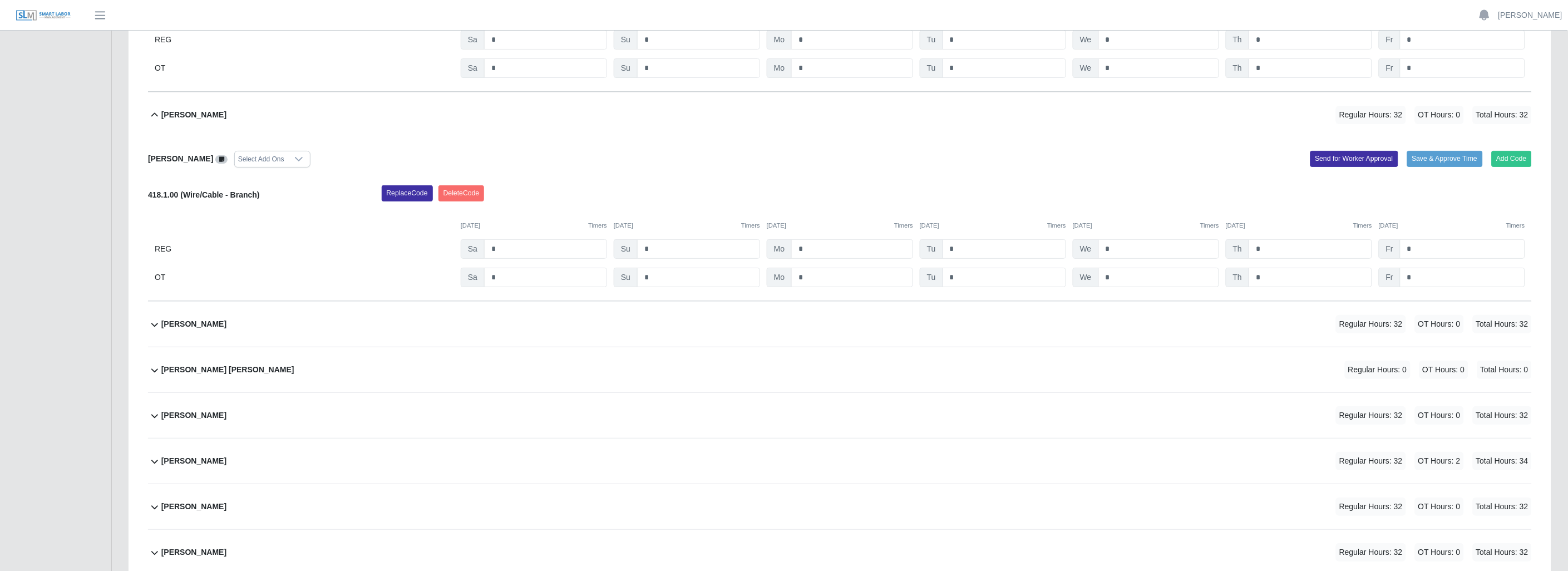
scroll to position [1571, 0]
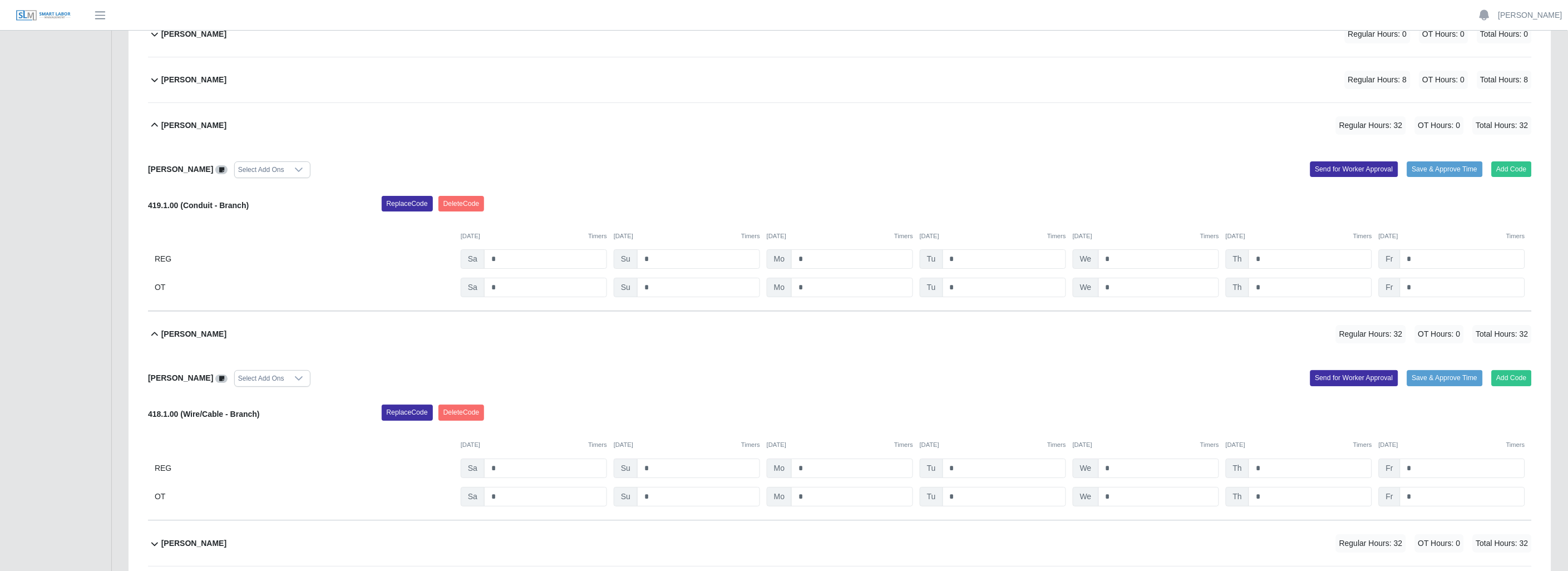
click at [152, 338] on icon at bounding box center [155, 334] width 13 height 13
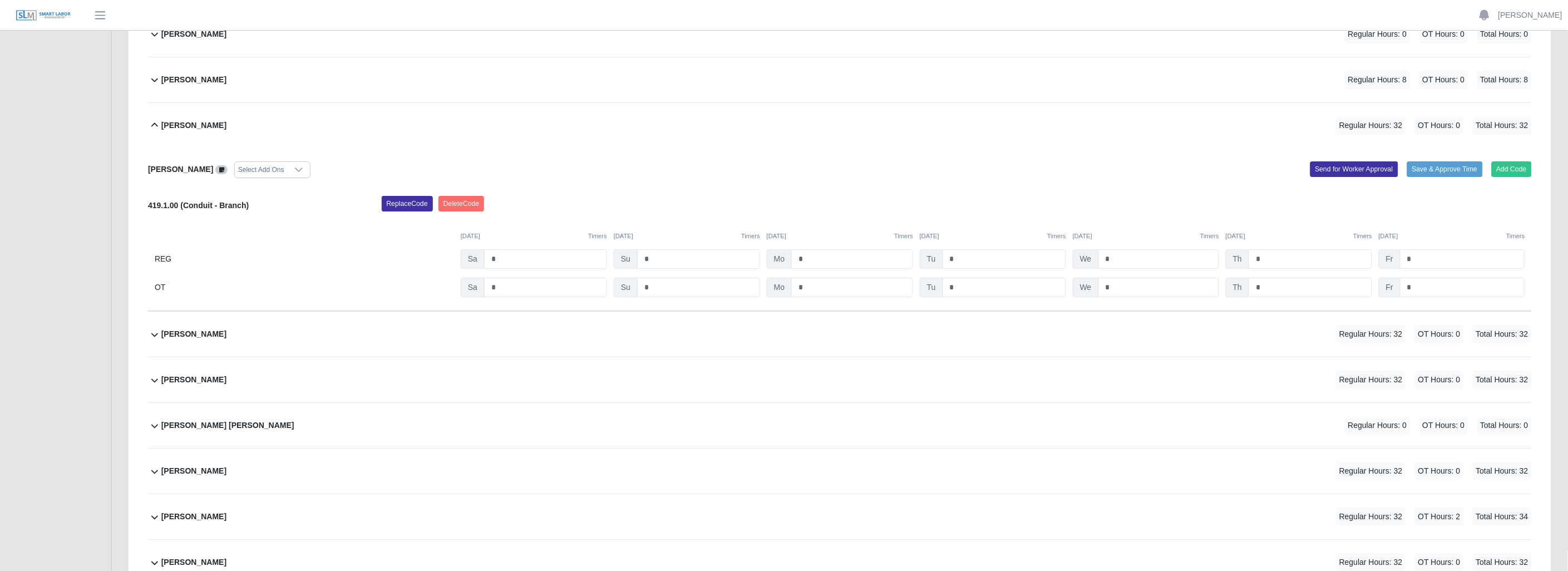
click at [155, 128] on icon at bounding box center [155, 125] width 13 height 13
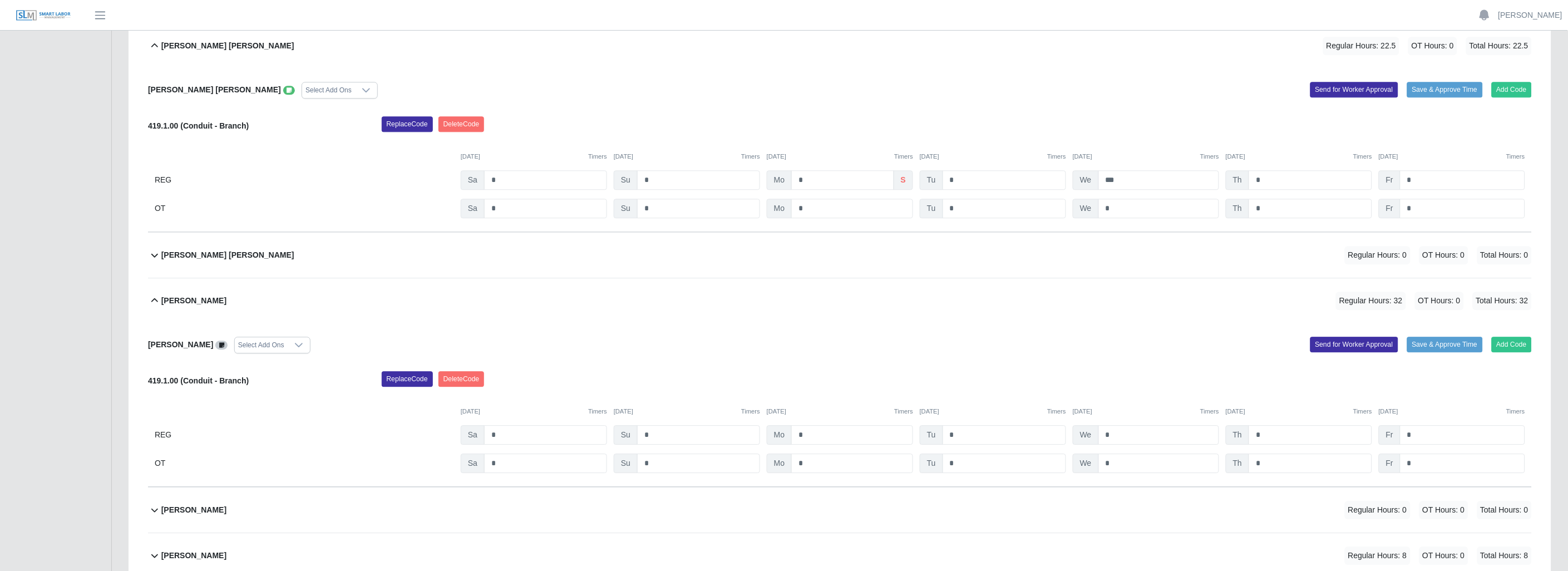
scroll to position [1058, 0]
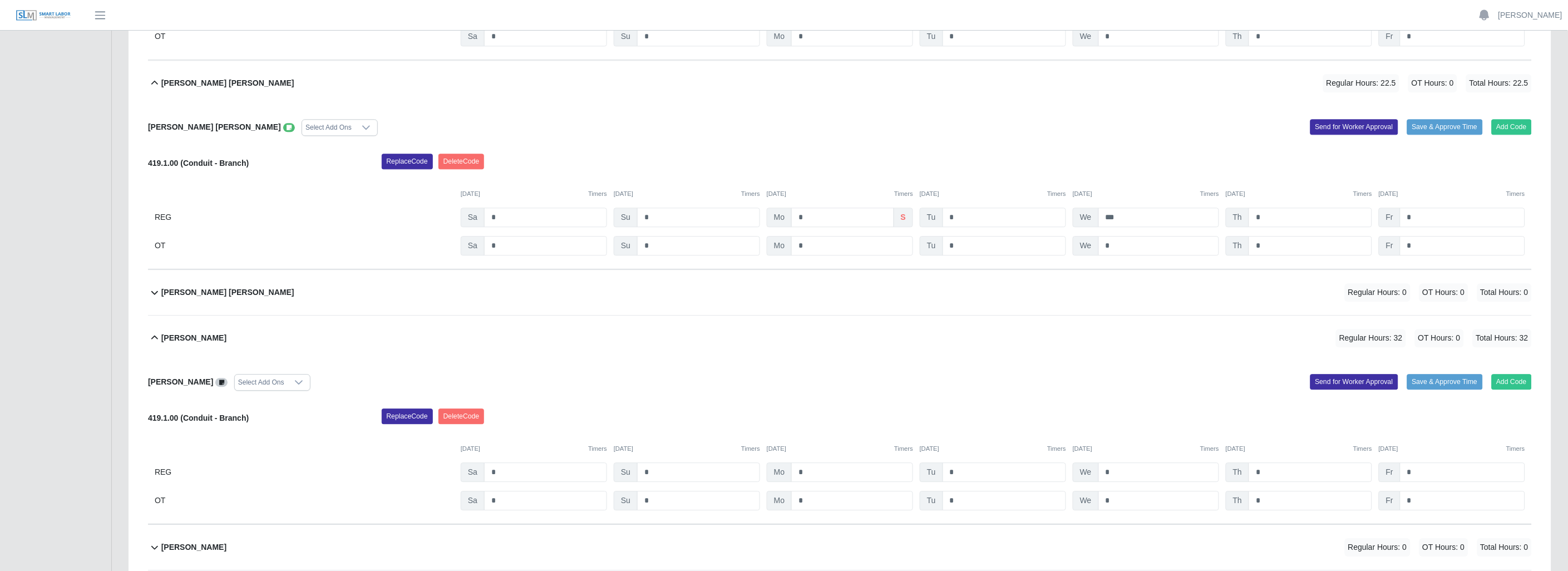
click at [152, 337] on icon at bounding box center [155, 337] width 13 height 13
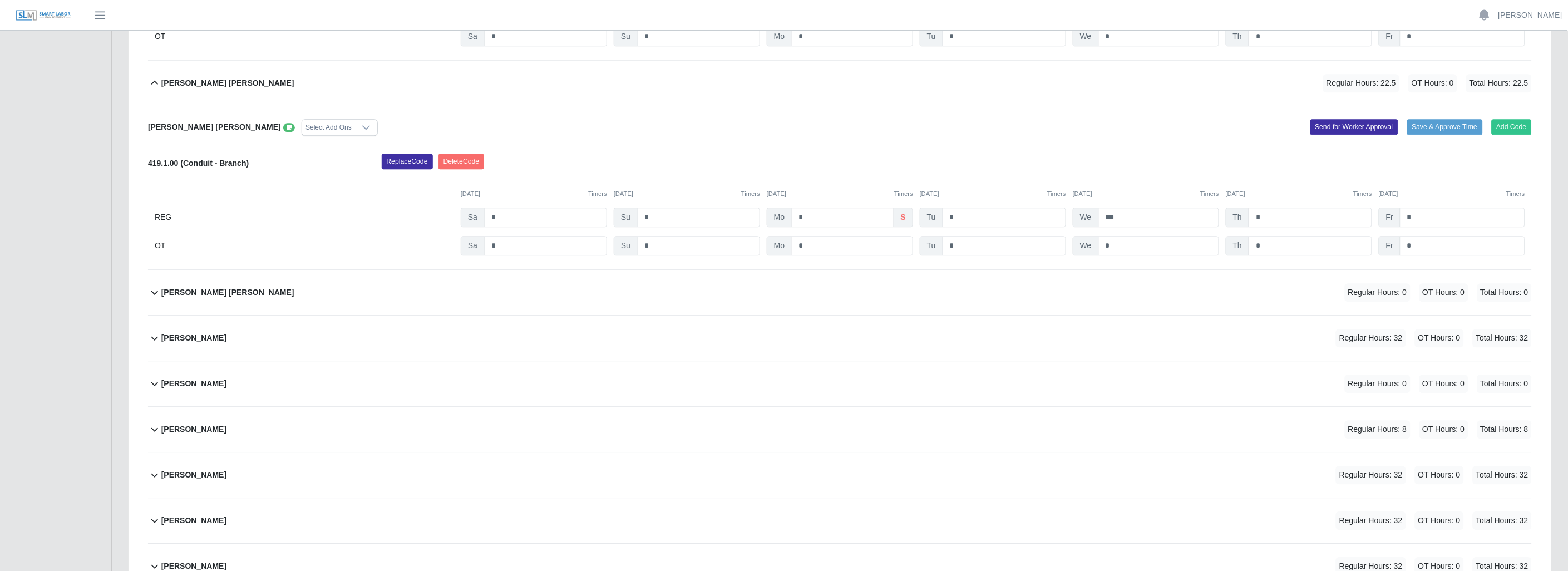
click at [156, 86] on icon at bounding box center [155, 82] width 13 height 13
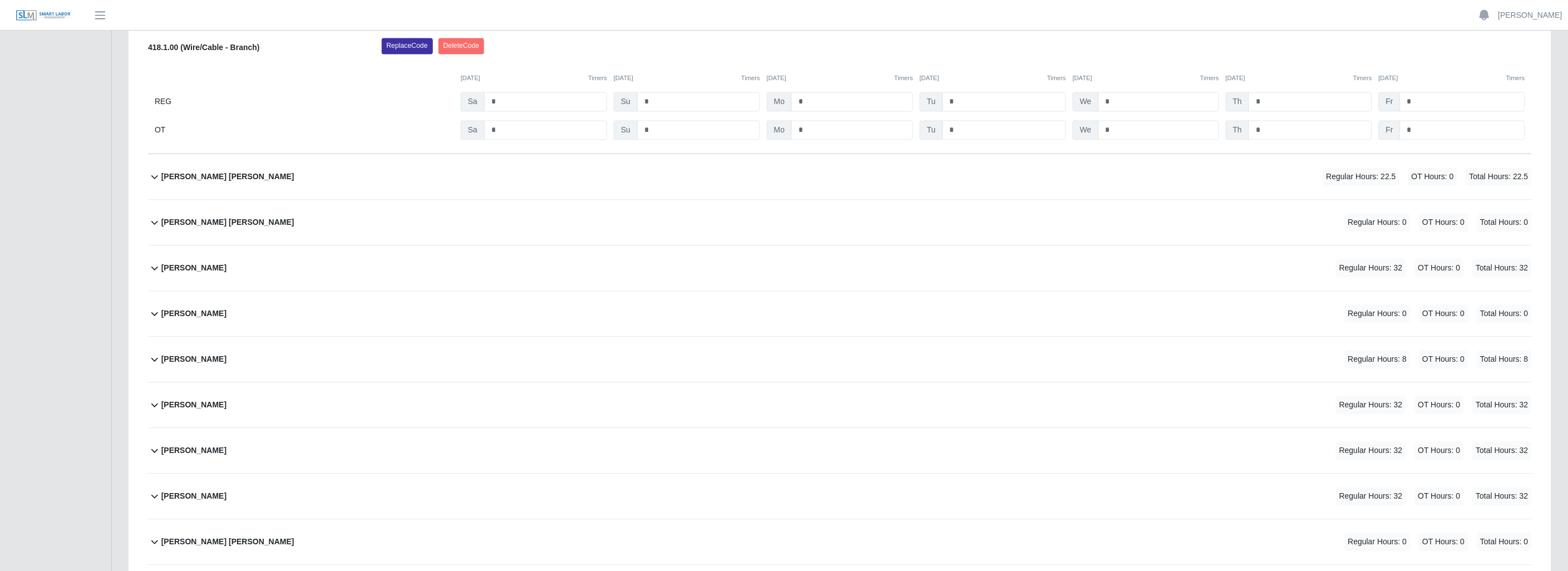
scroll to position [748, 0]
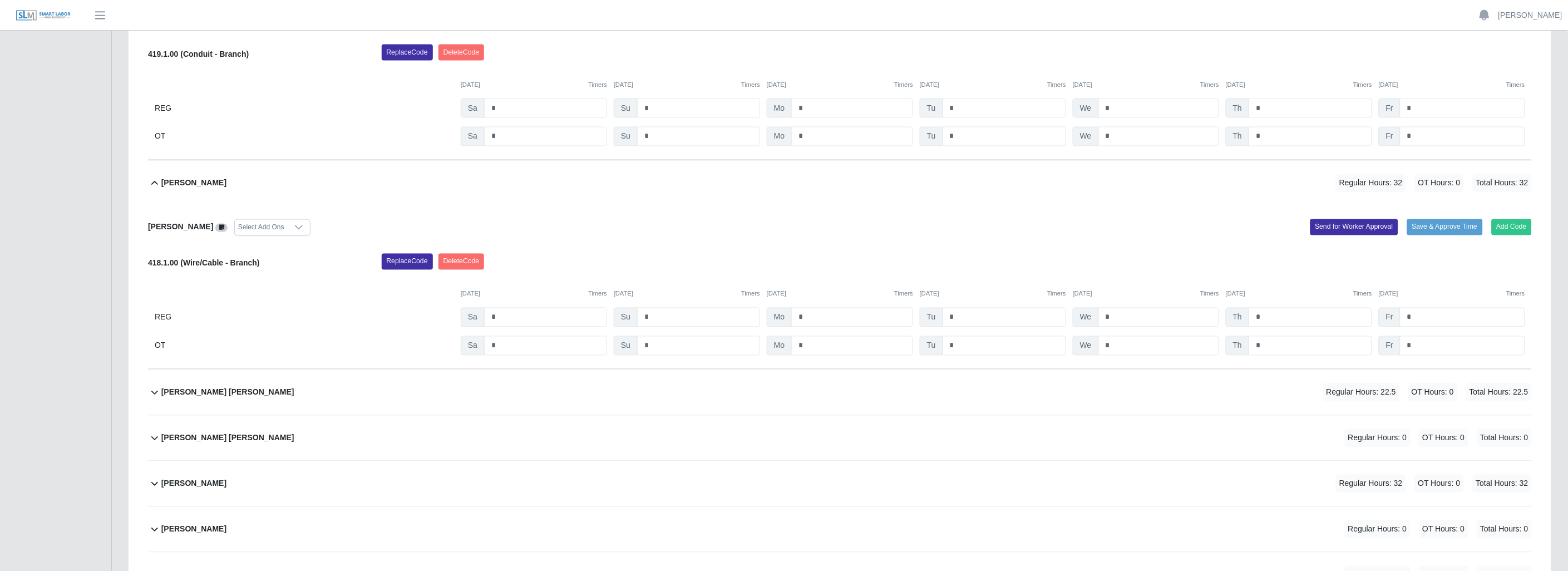
click at [154, 188] on icon at bounding box center [155, 183] width 13 height 13
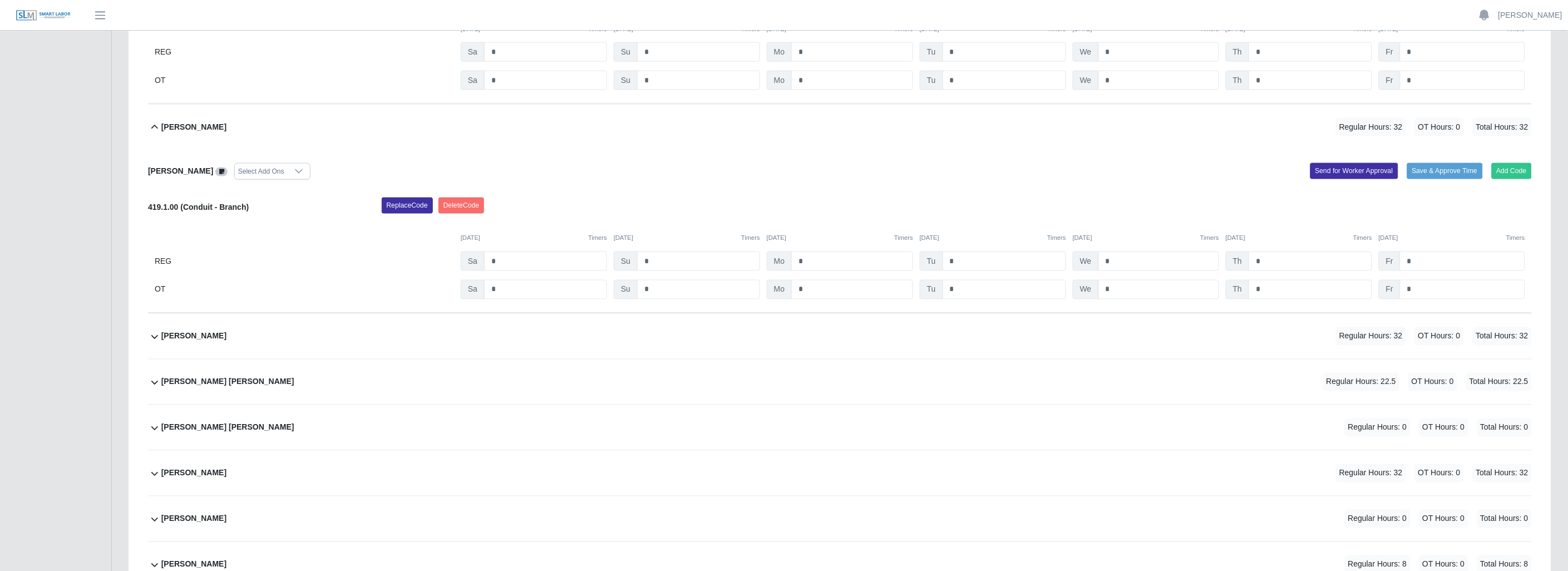
scroll to position [563, 0]
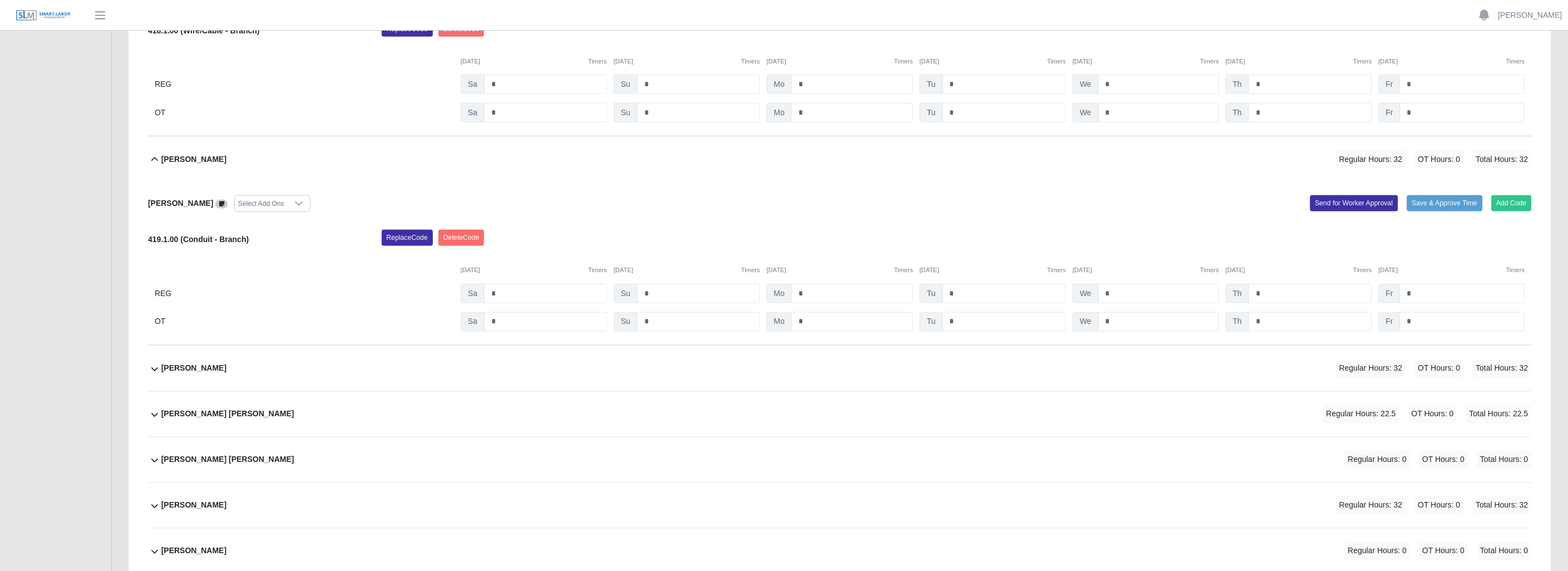
click at [158, 158] on icon at bounding box center [155, 159] width 13 height 13
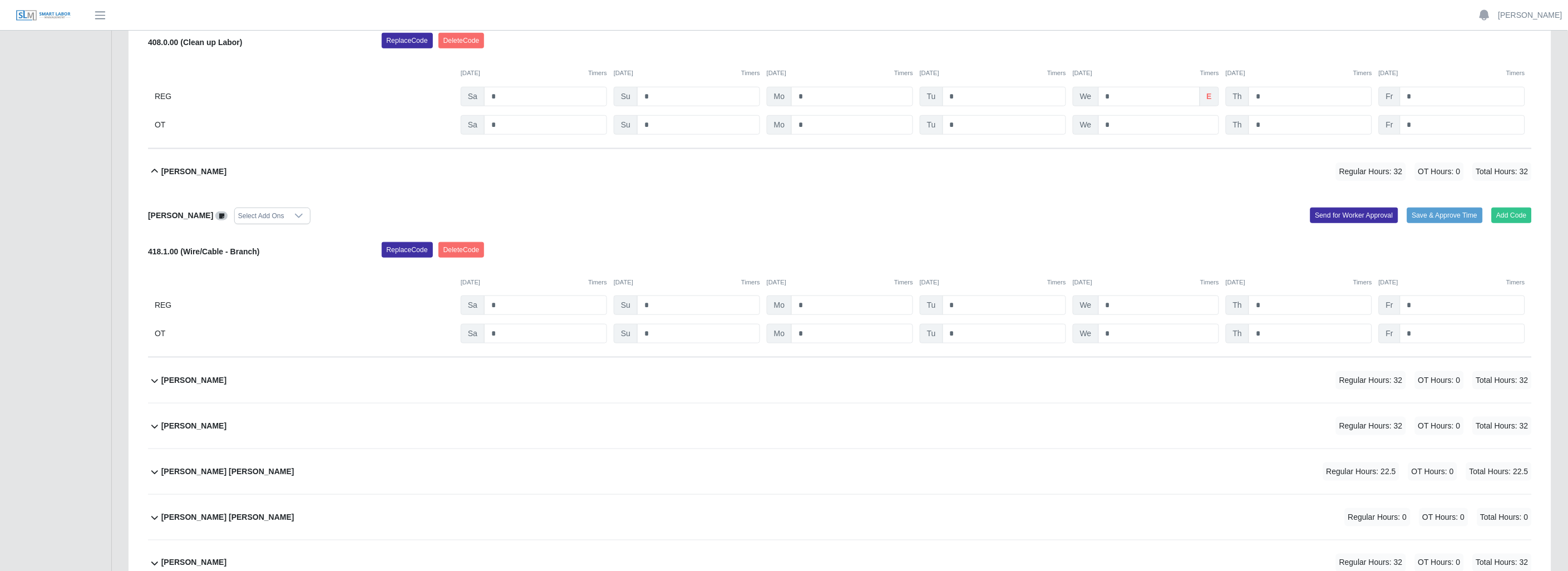
scroll to position [315, 0]
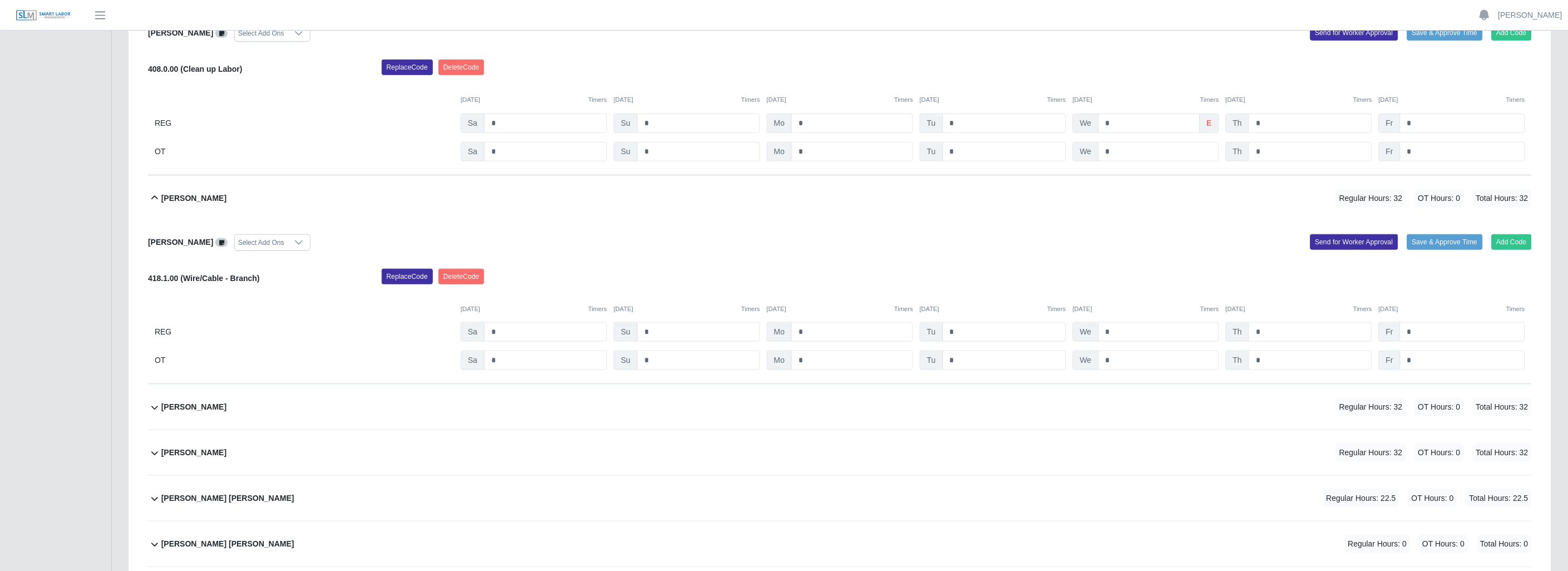
click at [154, 195] on icon at bounding box center [155, 197] width 13 height 13
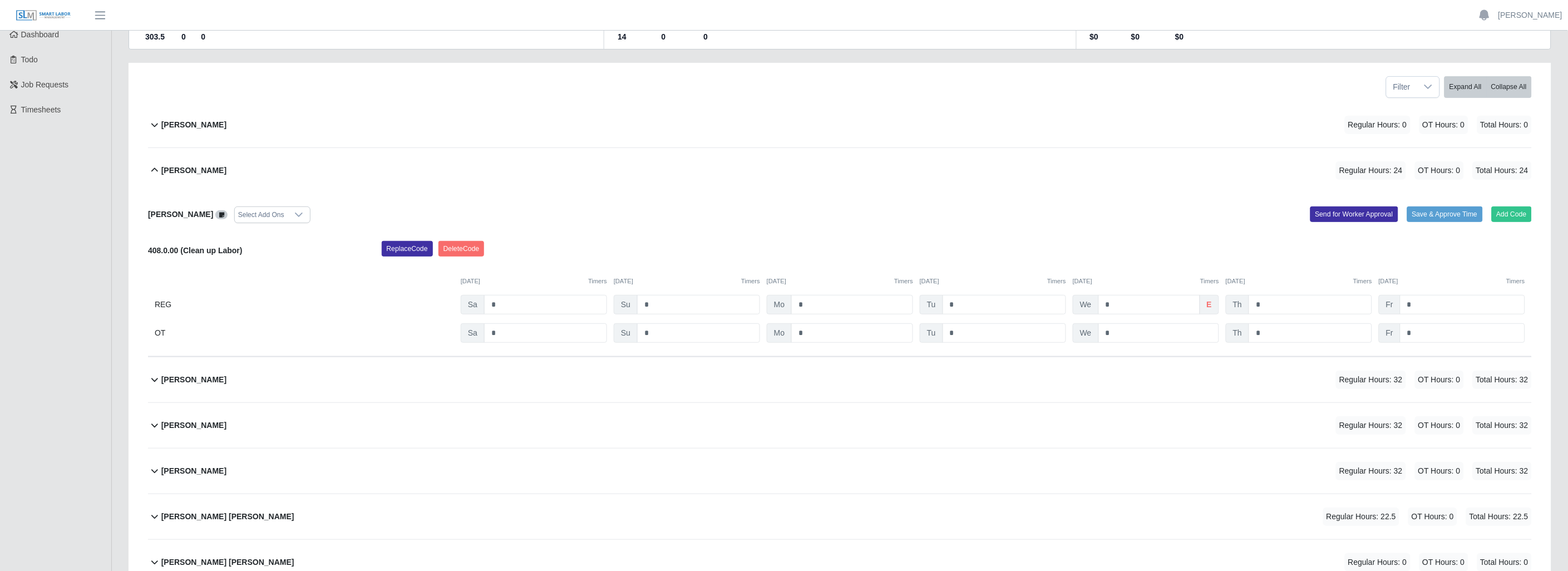
scroll to position [131, 0]
click at [157, 169] on icon at bounding box center [155, 174] width 13 height 13
